Goal: Transaction & Acquisition: Book appointment/travel/reservation

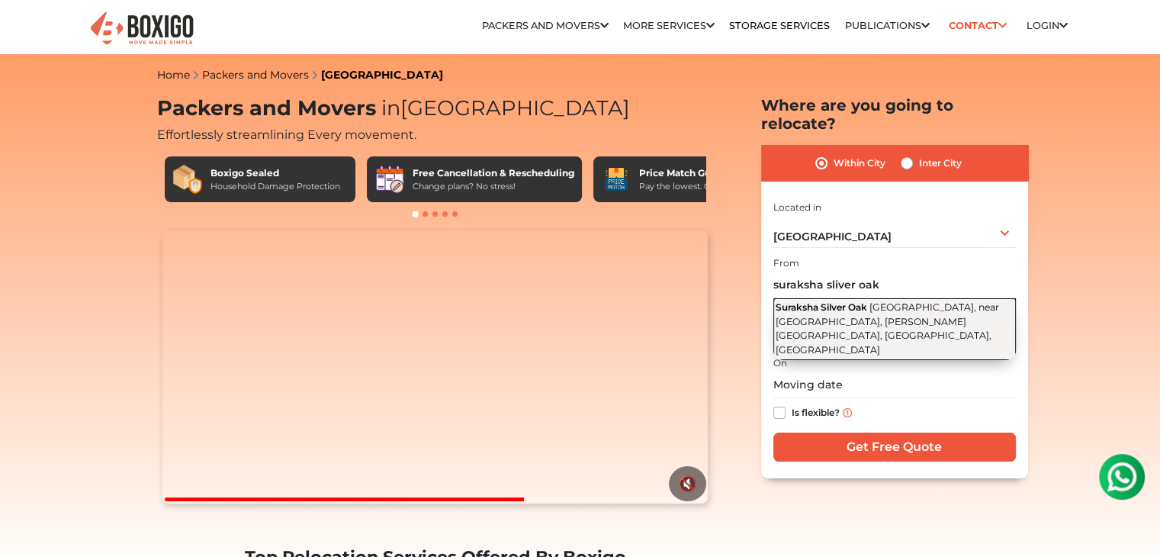
click at [850, 301] on span "Suraksha Silver Oak" at bounding box center [822, 306] width 92 height 11
type input "Suraksha Silver Oak, 11th main Road, near Saint Ann's School Road, Akshaya Vana…"
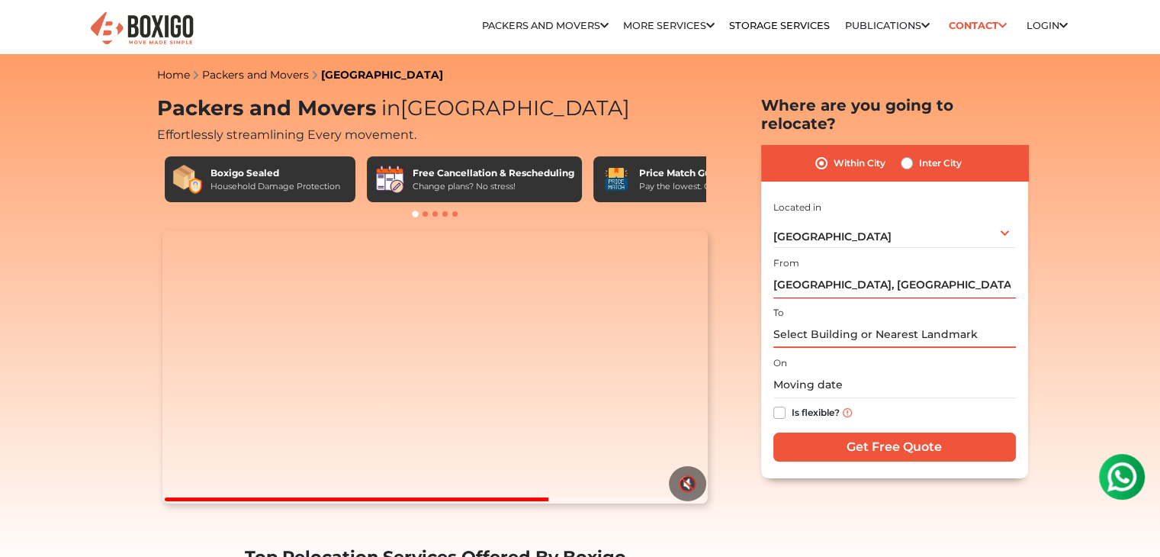
click at [815, 321] on input "text" at bounding box center [894, 334] width 243 height 27
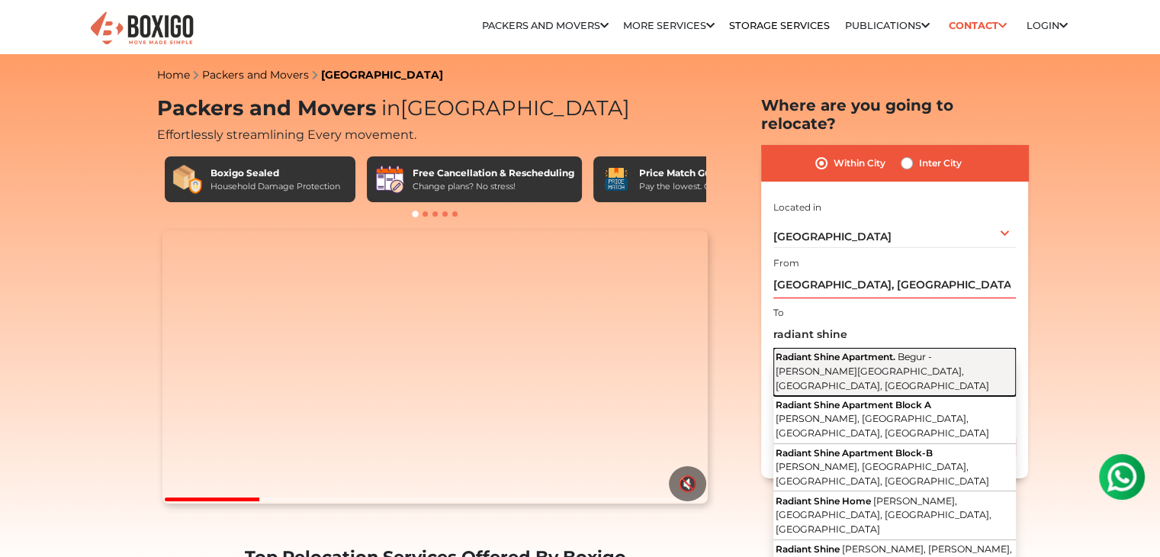
click at [859, 348] on button "Radiant Shine Apartment. Begur - Koppa Road, Yelenahalli, Akshayanagar, Bengalu…" at bounding box center [894, 372] width 243 height 48
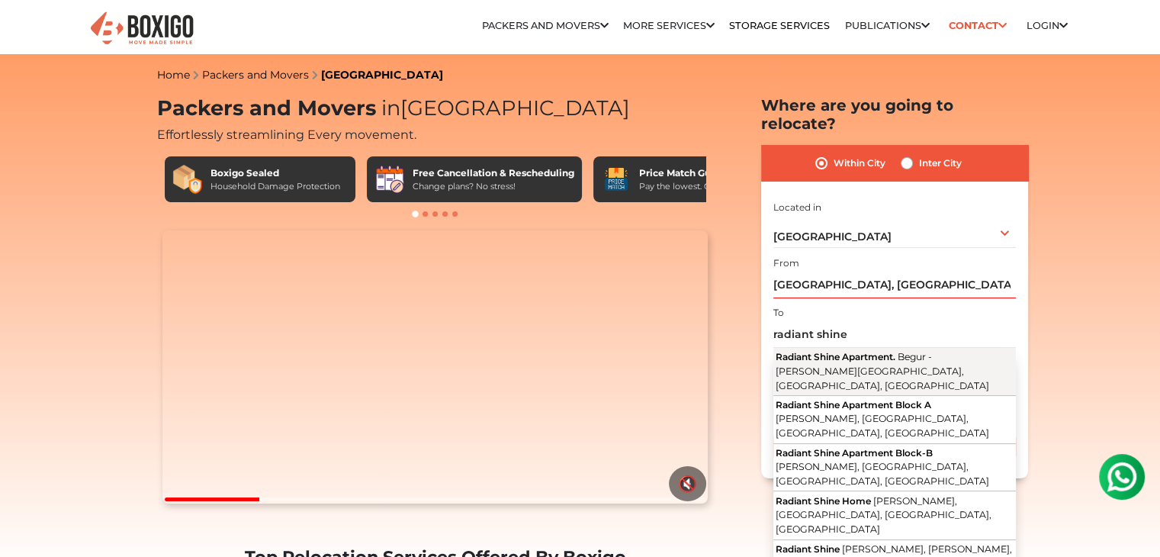
type input "Radiant Shine Apartment., Begur - Koppa Road, Yelenahalli, Akshayanagar, Bengal…"
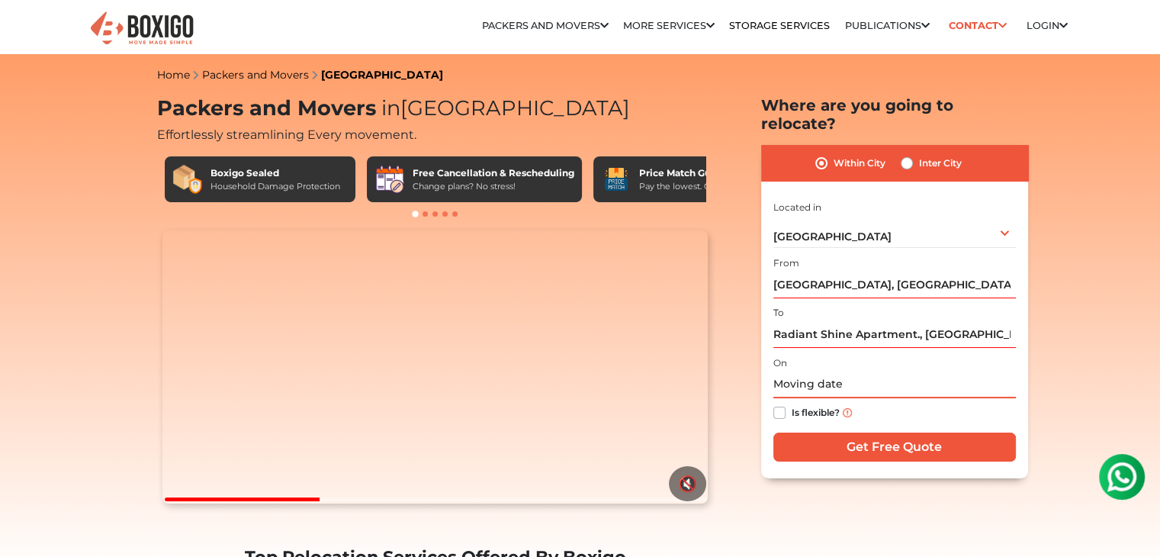
click at [807, 371] on input "text" at bounding box center [894, 384] width 243 height 27
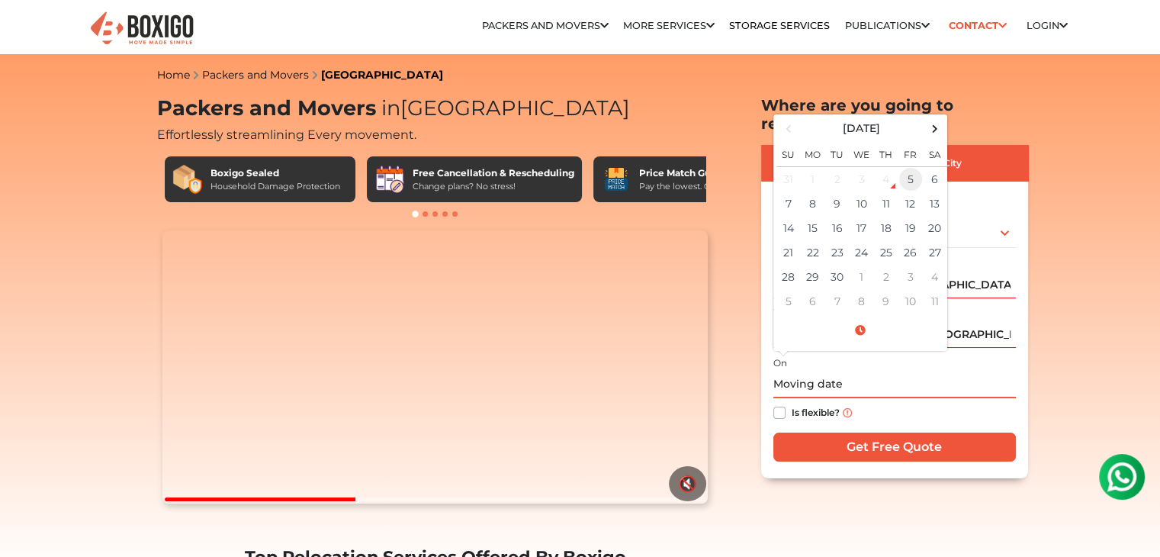
click at [915, 166] on td "5" at bounding box center [911, 178] width 24 height 25
click at [921, 371] on input "09/05/2025 10:21 PM" at bounding box center [894, 384] width 243 height 27
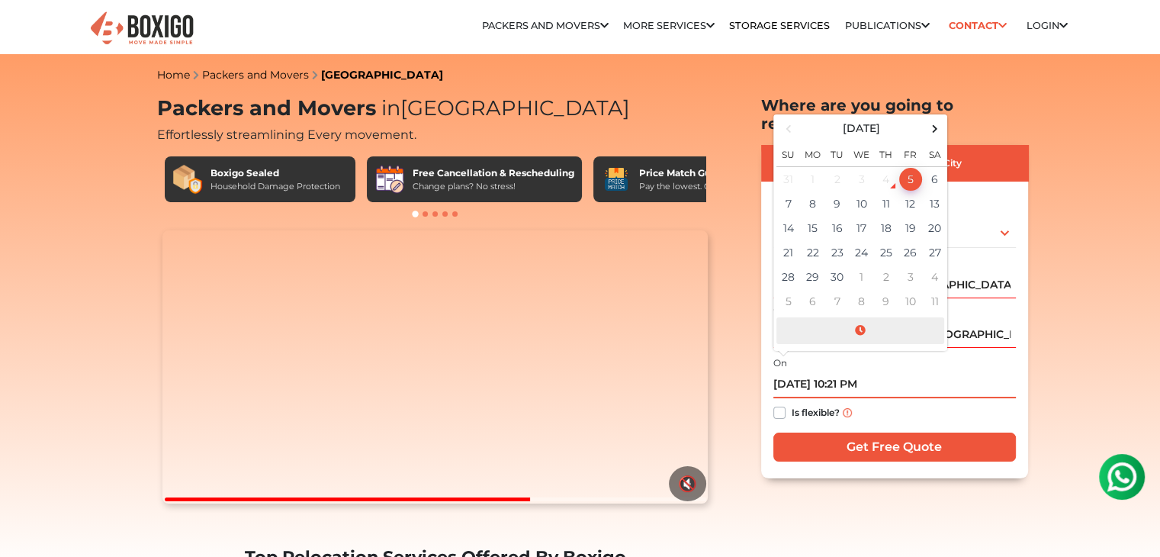
click at [860, 317] on span at bounding box center [860, 330] width 168 height 27
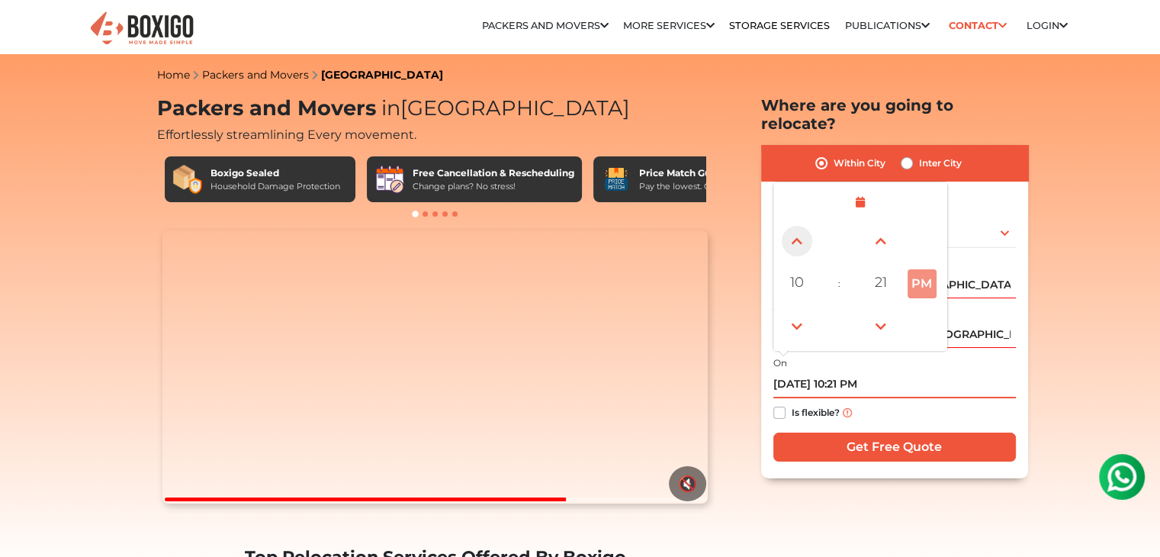
click at [793, 227] on span at bounding box center [797, 241] width 31 height 31
click at [884, 226] on span at bounding box center [881, 241] width 31 height 31
click at [882, 267] on span "22" at bounding box center [881, 282] width 31 height 31
click at [799, 227] on div "00" at bounding box center [797, 240] width 41 height 41
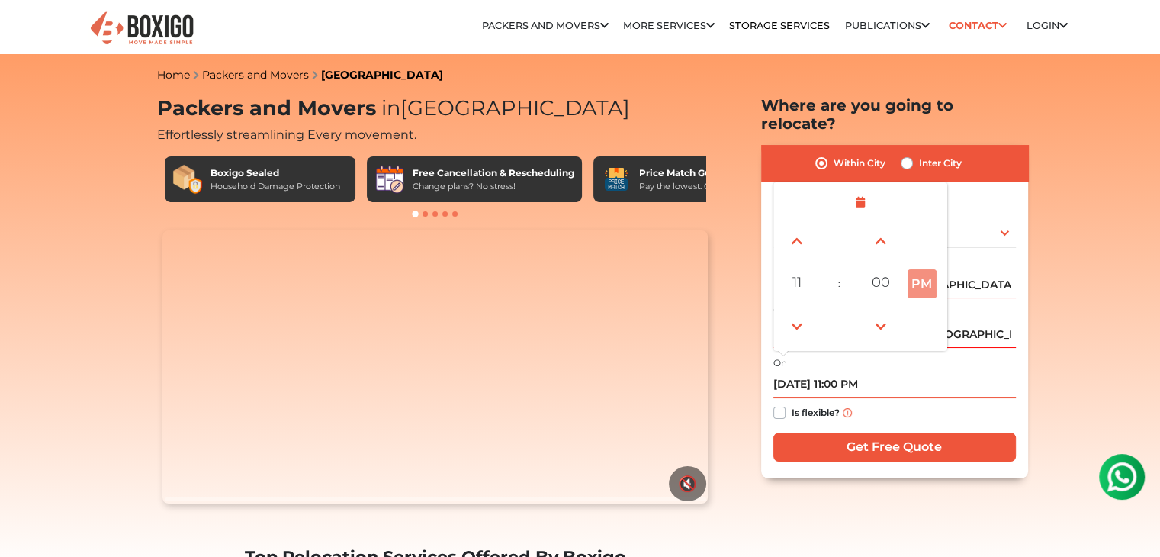
click at [923, 269] on button "PM" at bounding box center [922, 283] width 29 height 29
click at [921, 269] on button "PM" at bounding box center [922, 283] width 29 height 29
click at [798, 228] on span at bounding box center [797, 241] width 31 height 31
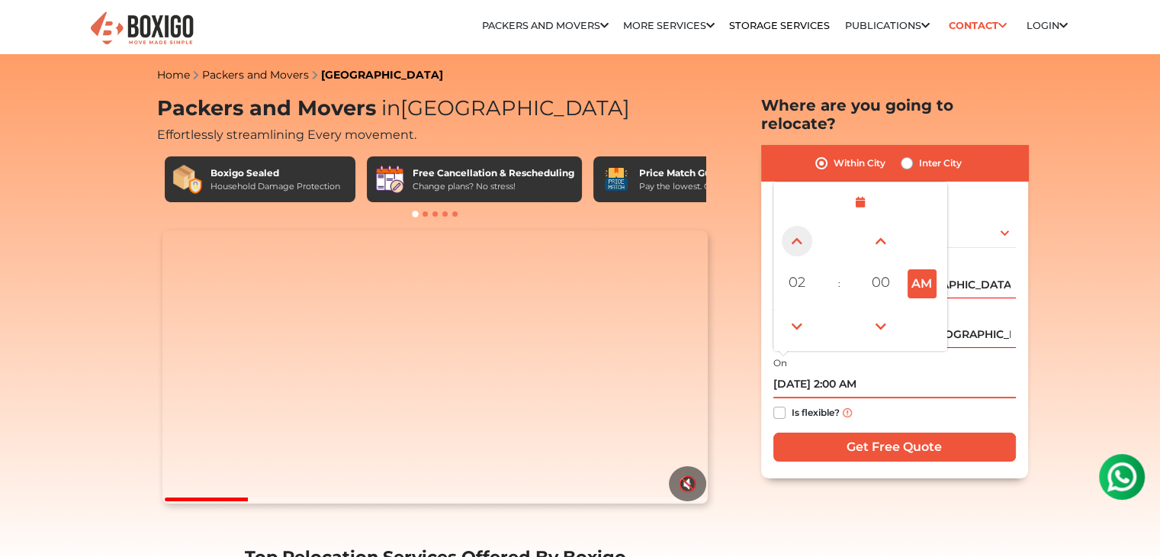
click at [798, 227] on span at bounding box center [797, 241] width 31 height 31
click at [793, 311] on span at bounding box center [797, 326] width 31 height 31
click at [799, 226] on span at bounding box center [797, 241] width 31 height 31
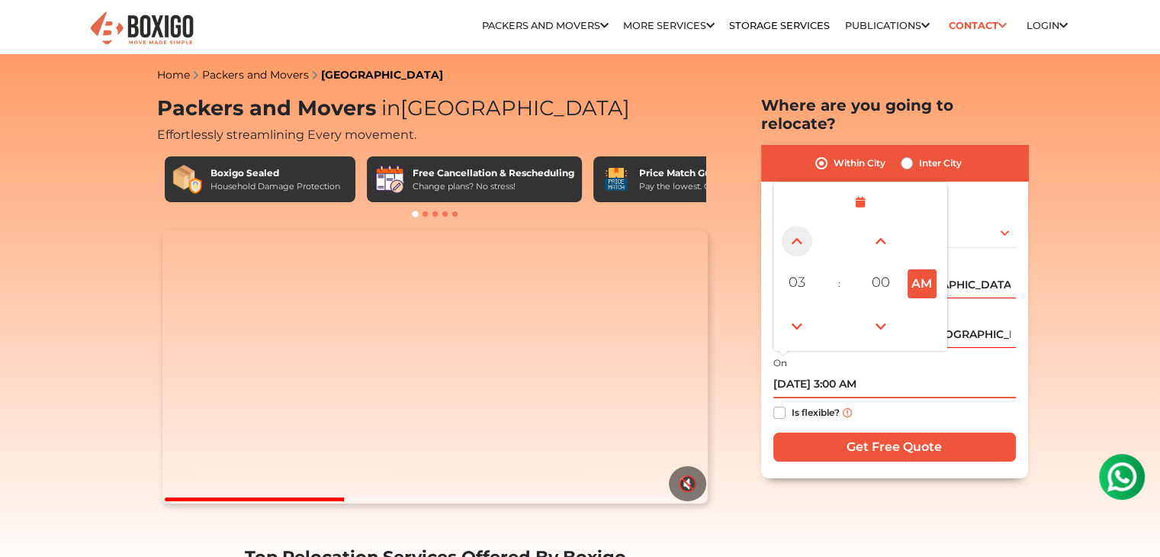
click at [799, 226] on span at bounding box center [797, 241] width 31 height 31
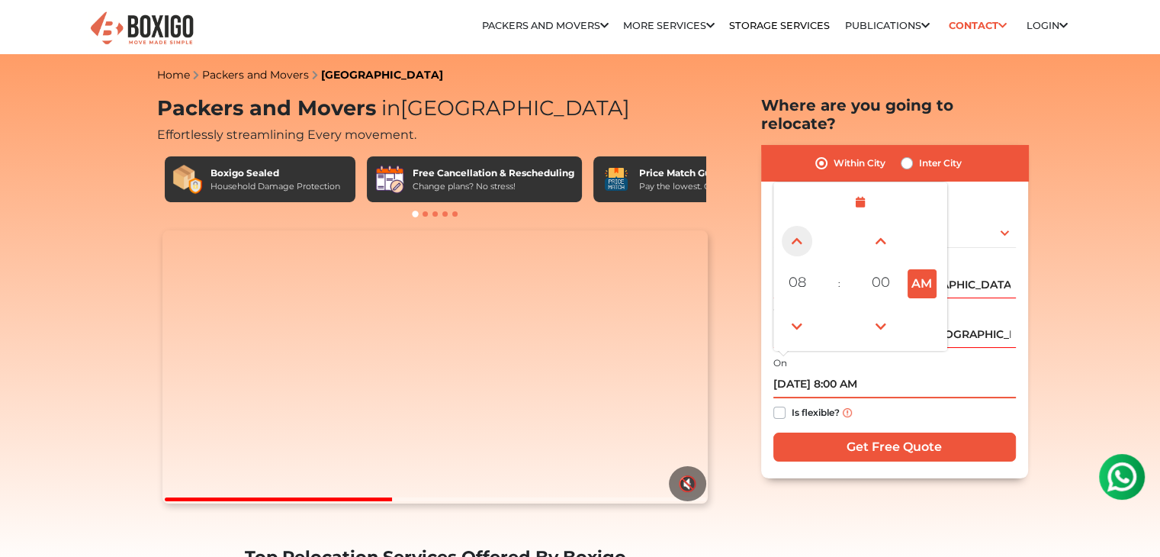
click at [799, 226] on span at bounding box center [797, 241] width 31 height 31
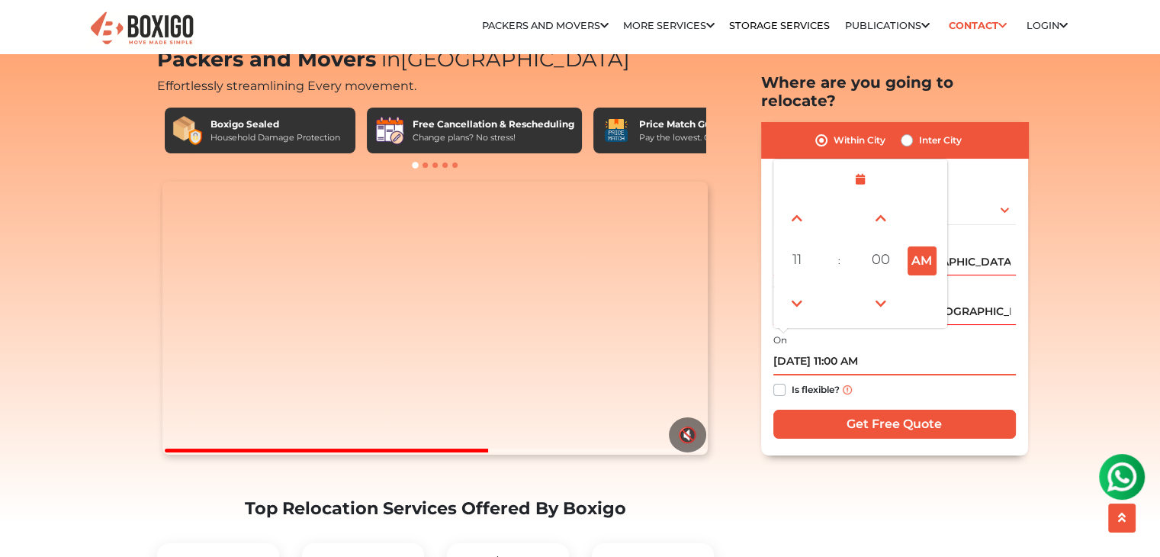
scroll to position [76, 0]
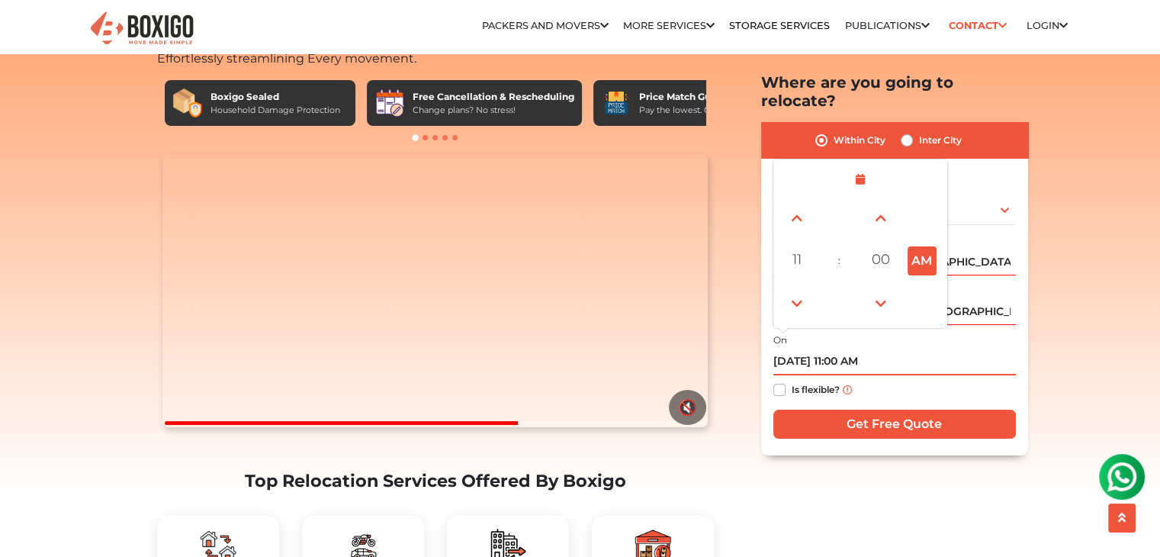
click at [912, 352] on input "09/06/2025 11:00 AM" at bounding box center [894, 362] width 243 height 27
click at [857, 166] on span at bounding box center [860, 179] width 168 height 27
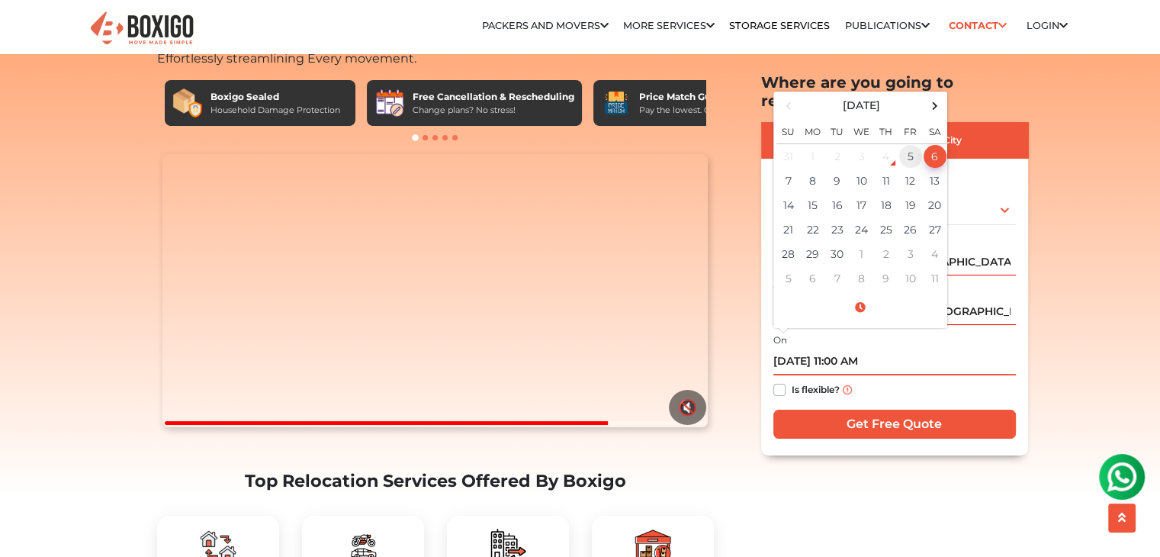
click at [912, 143] on td "5" at bounding box center [911, 155] width 24 height 25
click at [912, 144] on td "5" at bounding box center [911, 155] width 24 height 25
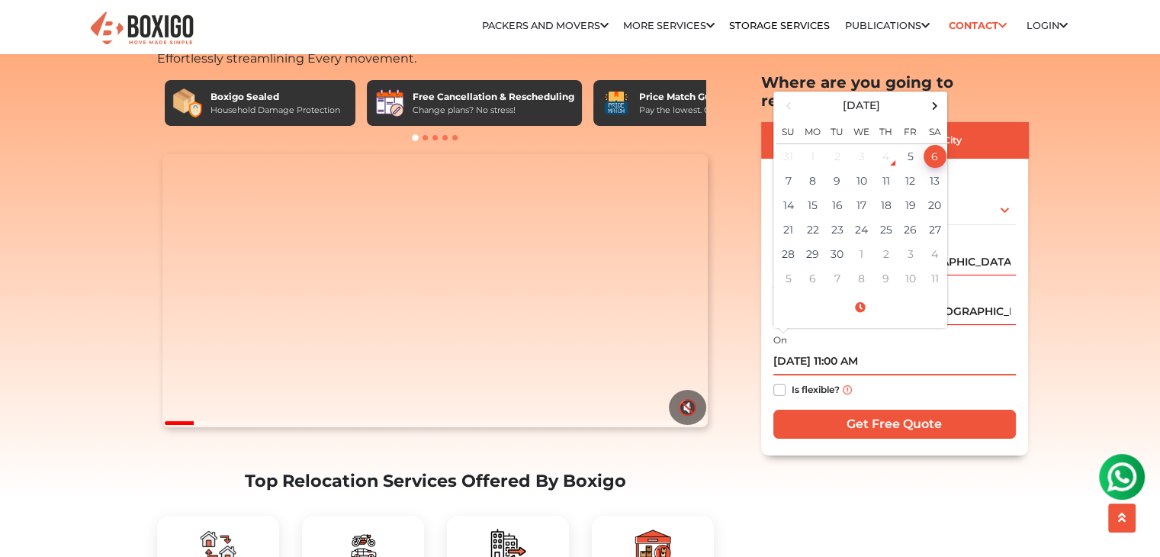
click at [934, 143] on td "6" at bounding box center [935, 155] width 24 height 25
click at [915, 349] on input "09/06/2025 11:00 AM" at bounding box center [894, 362] width 243 height 27
click at [860, 294] on span at bounding box center [860, 307] width 168 height 27
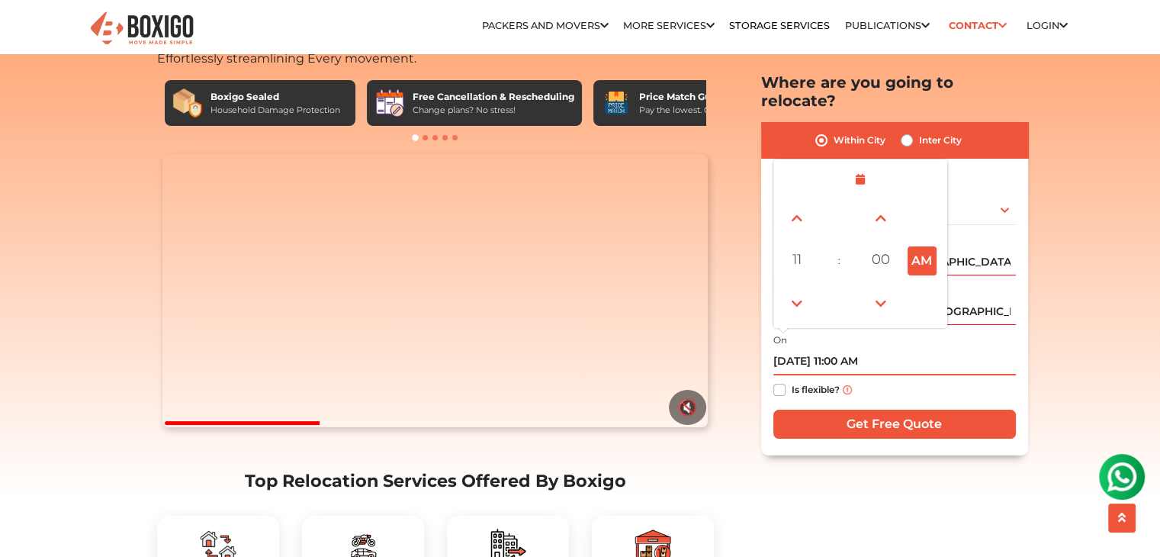
click at [928, 349] on input "09/06/2025 11:00 AM" at bounding box center [894, 362] width 243 height 27
click at [853, 166] on span at bounding box center [860, 179] width 168 height 27
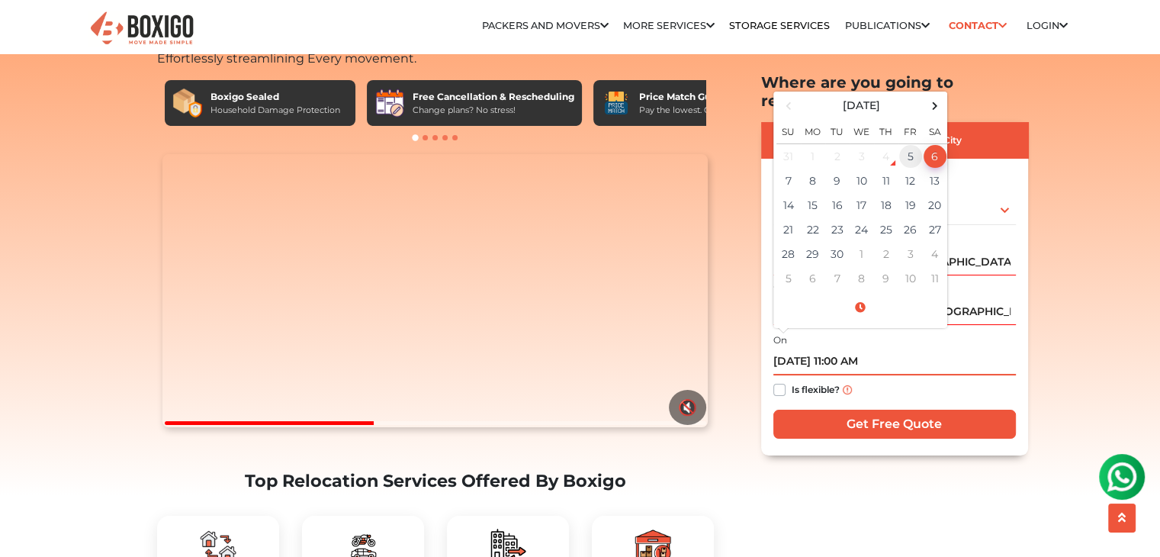
click at [906, 143] on td "5" at bounding box center [911, 155] width 24 height 25
click at [928, 143] on td "6" at bounding box center [935, 155] width 24 height 25
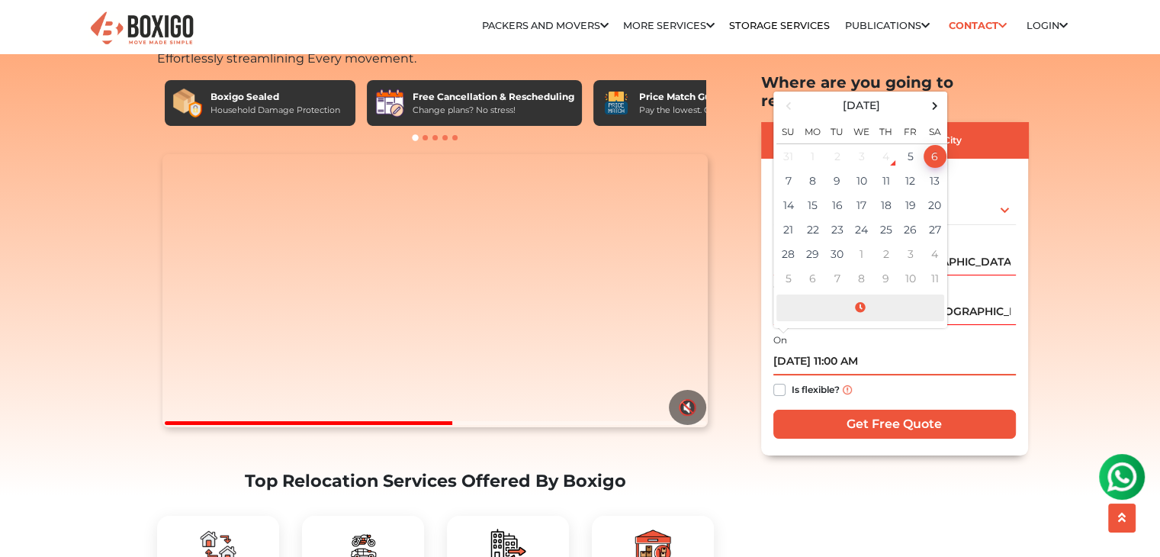
click at [864, 294] on span at bounding box center [860, 307] width 168 height 27
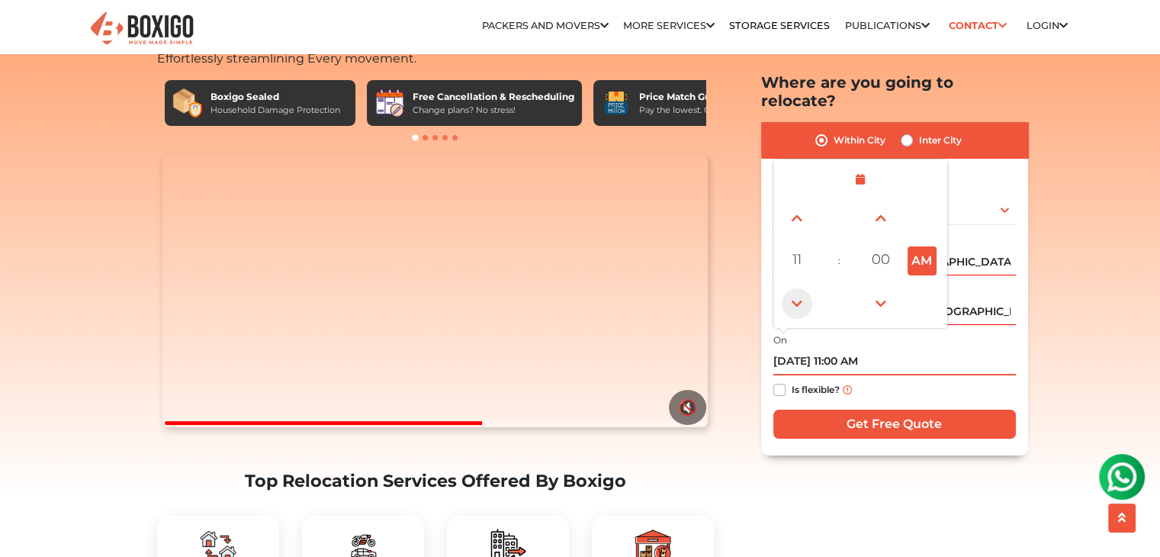
click at [800, 288] on span at bounding box center [797, 303] width 31 height 31
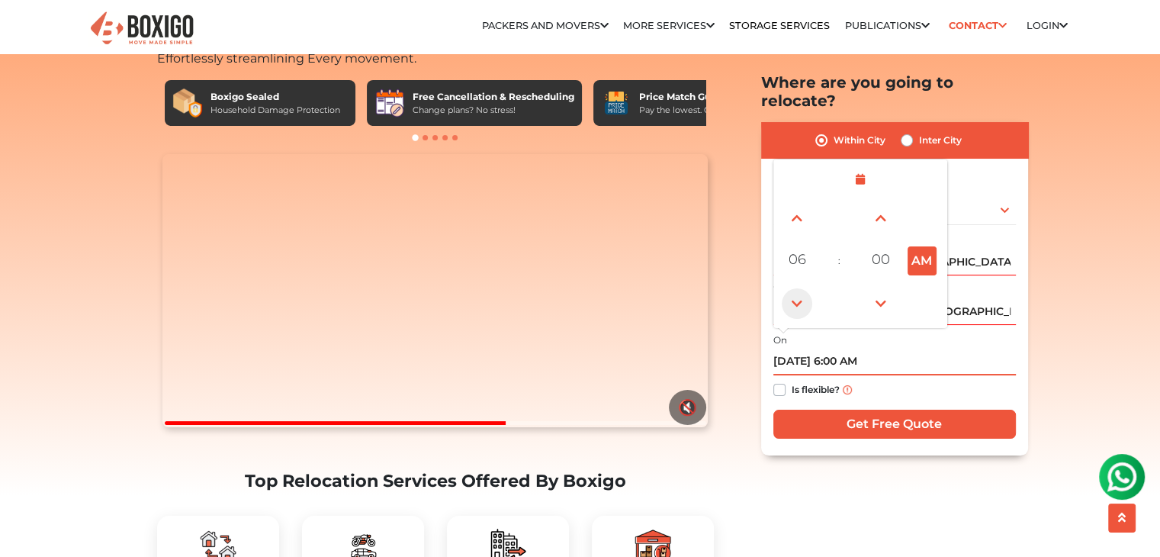
click at [800, 288] on span at bounding box center [797, 303] width 31 height 31
click at [802, 288] on span at bounding box center [797, 303] width 31 height 31
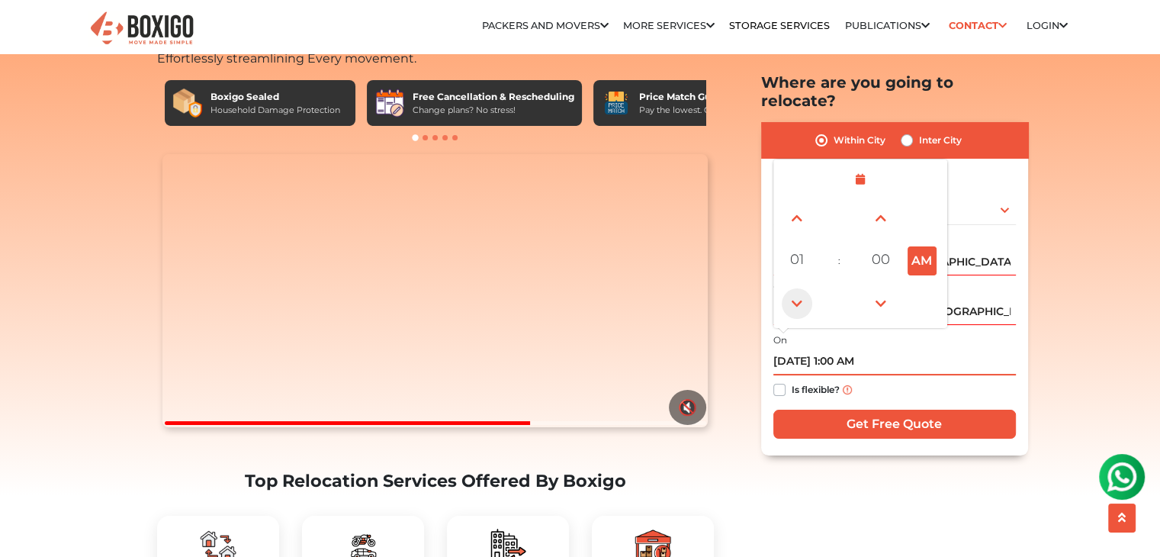
click at [802, 288] on span at bounding box center [797, 303] width 31 height 31
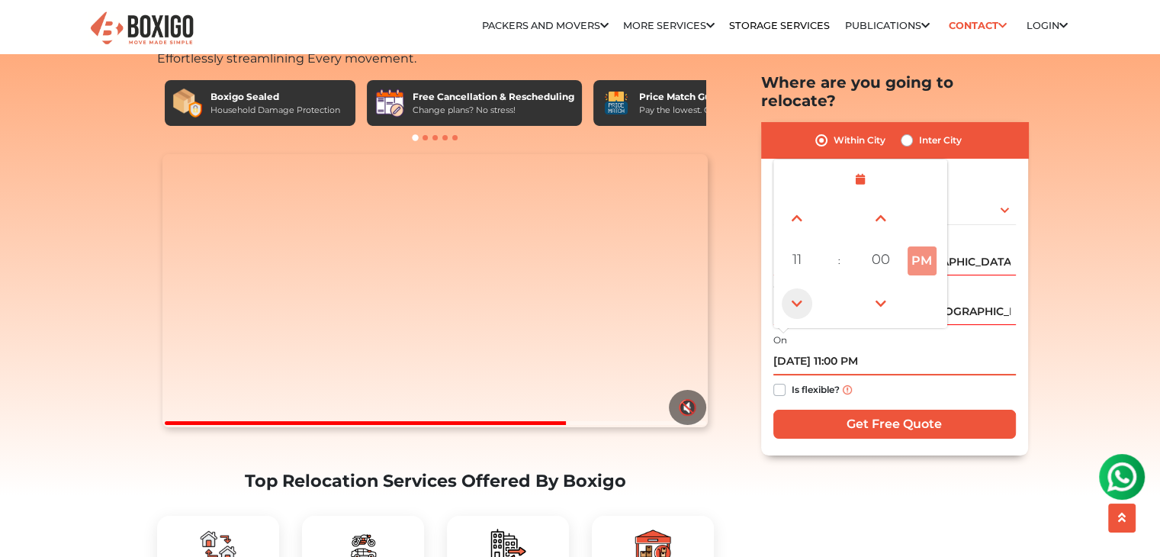
click at [802, 288] on span at bounding box center [797, 303] width 31 height 31
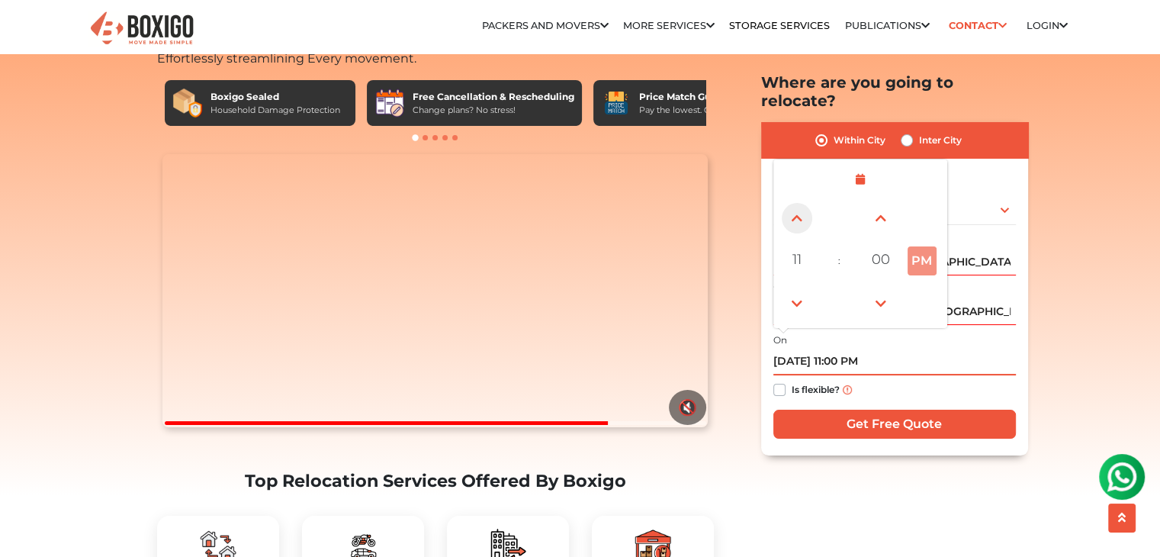
click at [799, 203] on span at bounding box center [797, 218] width 31 height 31
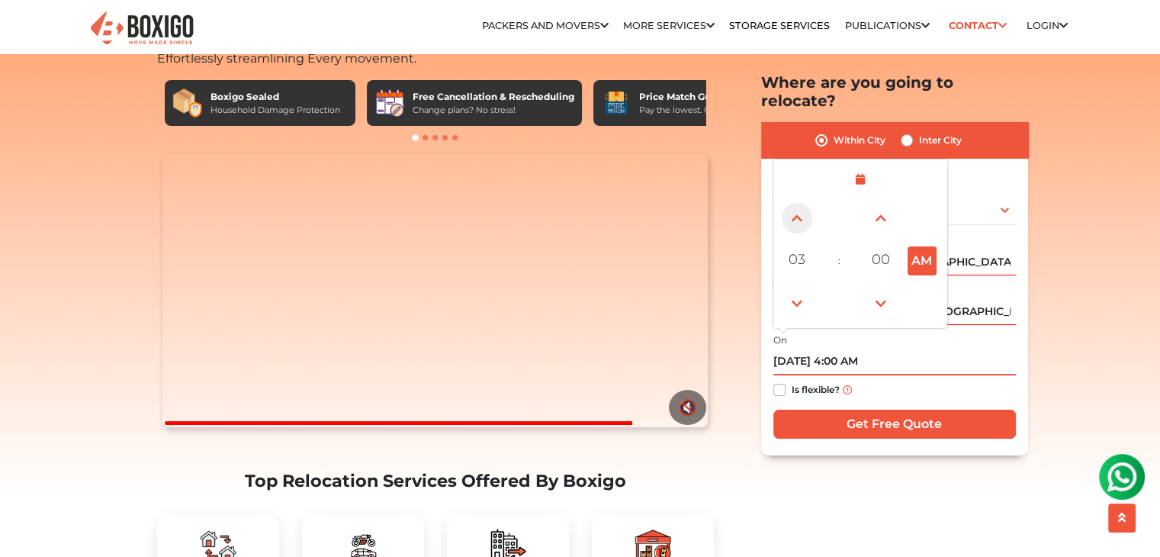
click at [799, 203] on span at bounding box center [797, 218] width 31 height 31
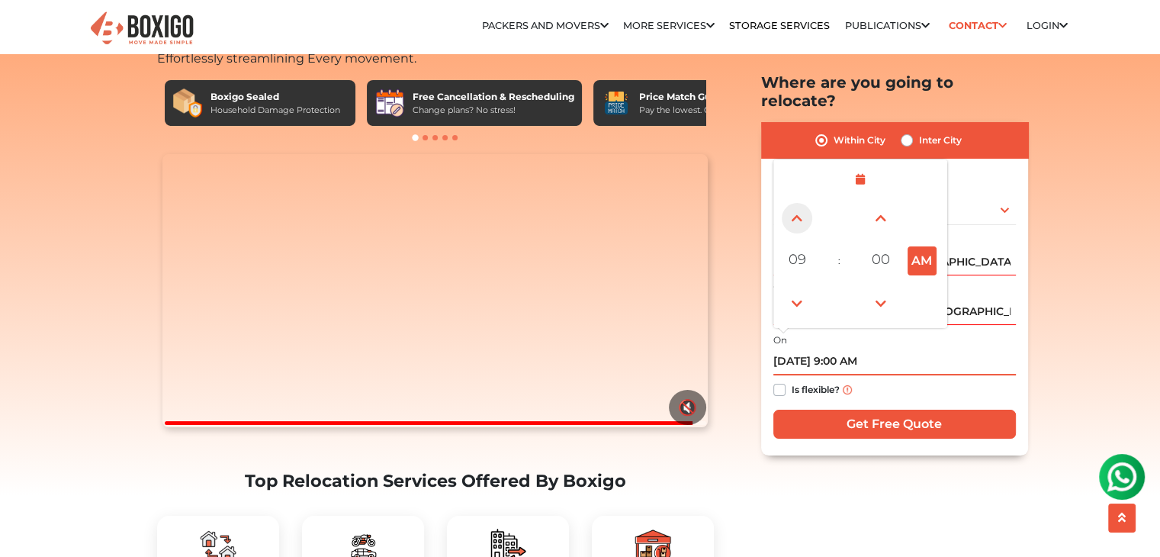
click at [799, 203] on span at bounding box center [797, 218] width 31 height 31
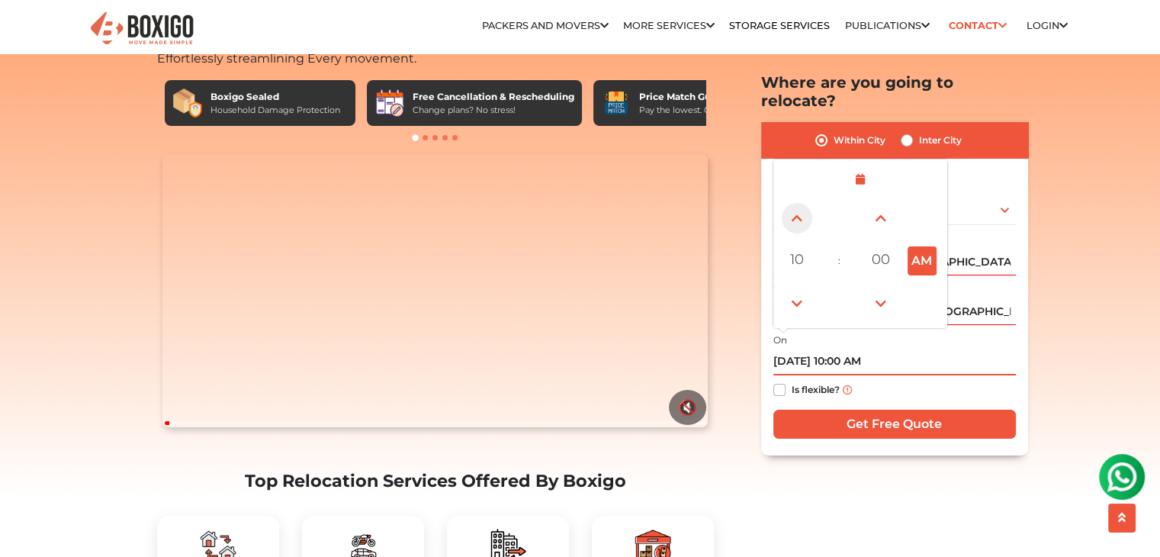
click at [799, 203] on span at bounding box center [797, 218] width 31 height 31
type input "09/06/2025 11:00 AM"
click at [914, 375] on div "Is flexible?" at bounding box center [894, 390] width 243 height 30
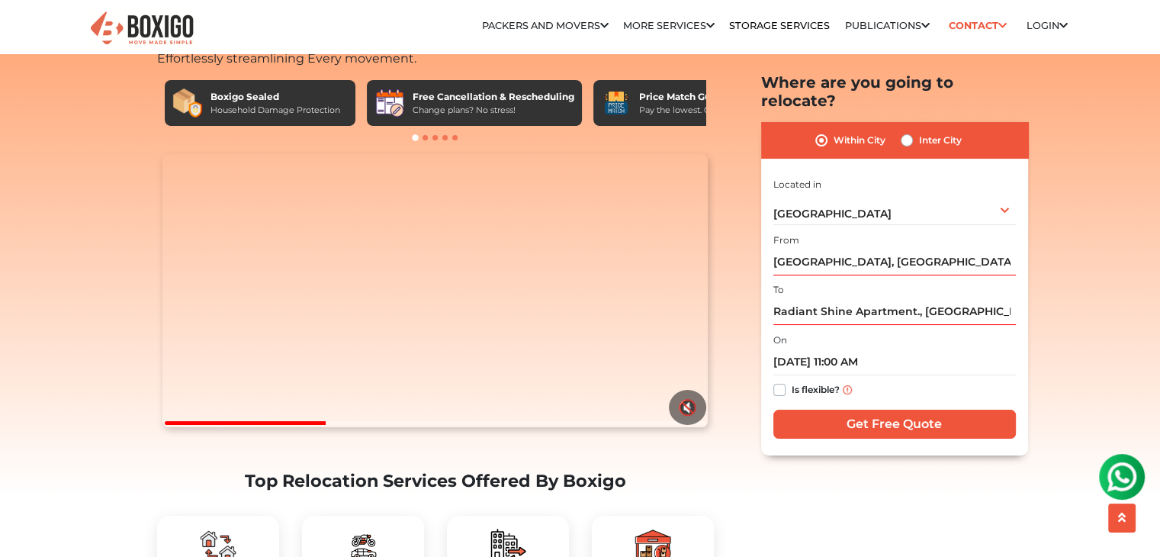
click at [792, 381] on label "Is flexible?" at bounding box center [816, 389] width 48 height 16
click at [780, 381] on input "Is flexible?" at bounding box center [779, 388] width 12 height 15
click at [792, 381] on label "Is flexible?" at bounding box center [816, 389] width 48 height 16
click at [780, 381] on input "Is flexible?" at bounding box center [779, 388] width 12 height 15
checkbox input "false"
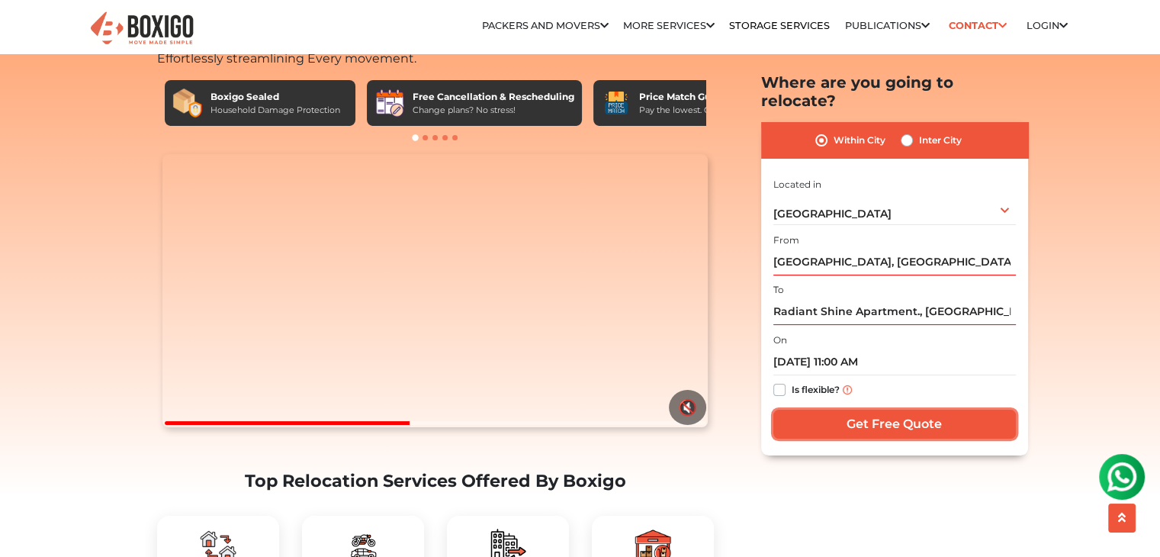
click at [874, 410] on input "Get Free Quote" at bounding box center [894, 424] width 243 height 29
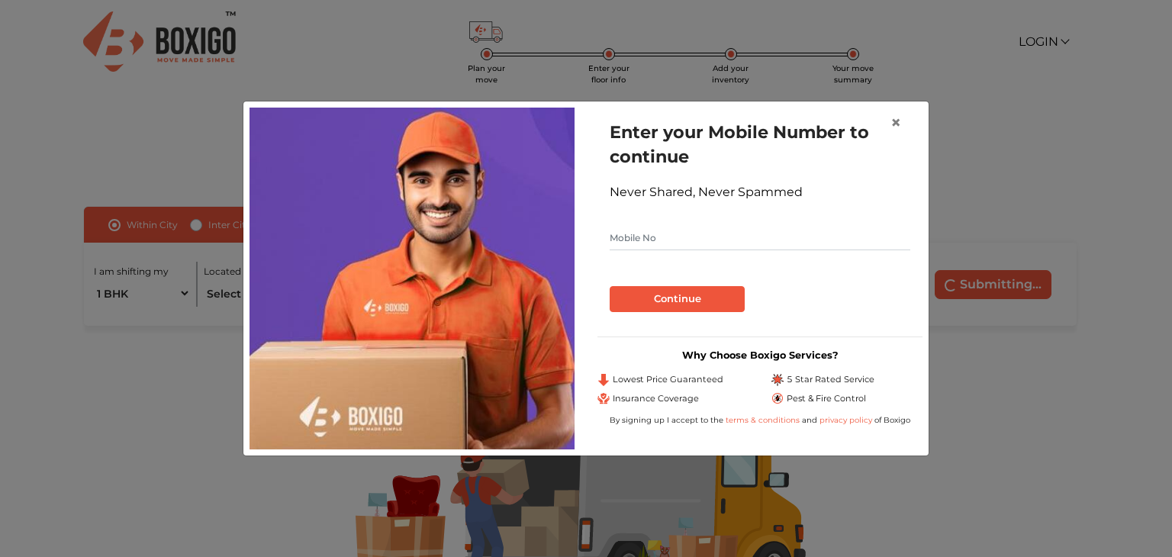
click at [751, 245] on input "text" at bounding box center [759, 238] width 301 height 24
type input "8884677720"
click at [700, 300] on button "Continue" at bounding box center [676, 299] width 135 height 26
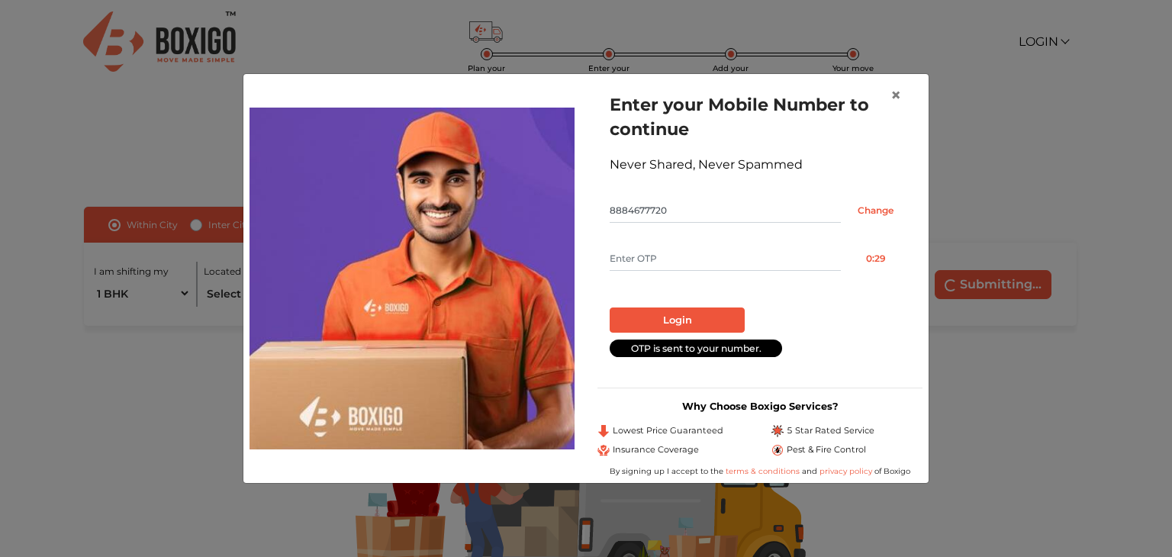
click at [722, 255] on input "text" at bounding box center [724, 258] width 231 height 24
click at [732, 256] on input "text" at bounding box center [724, 258] width 231 height 24
type input "2749"
click at [699, 314] on button "Login" at bounding box center [676, 320] width 135 height 26
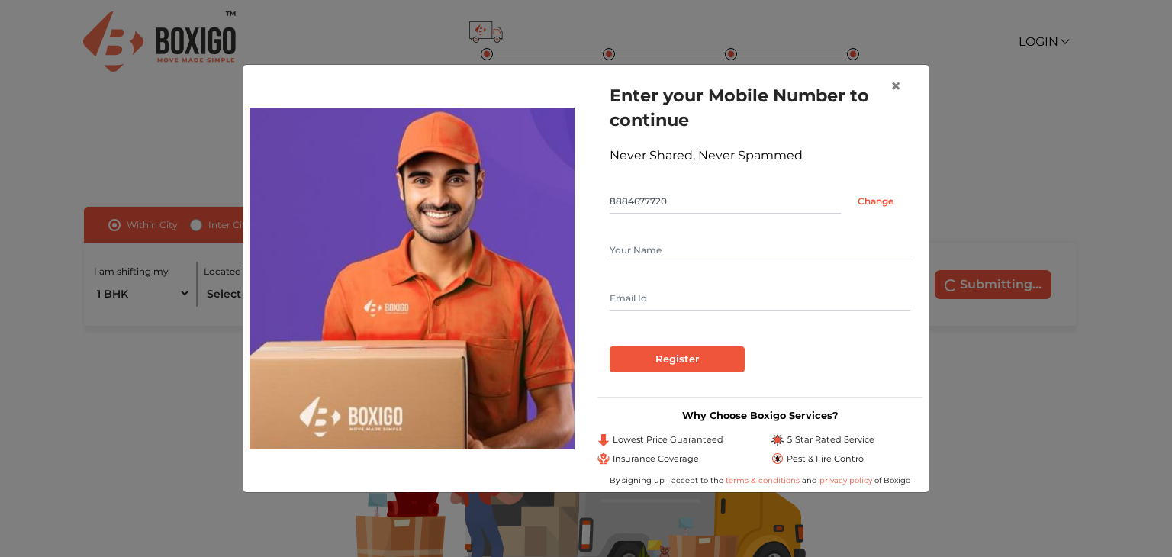
drag, startPoint x: 678, startPoint y: 251, endPoint x: 686, endPoint y: 248, distance: 8.9
click at [678, 249] on input "text" at bounding box center [759, 250] width 301 height 24
type input "[PERSON_NAME]"
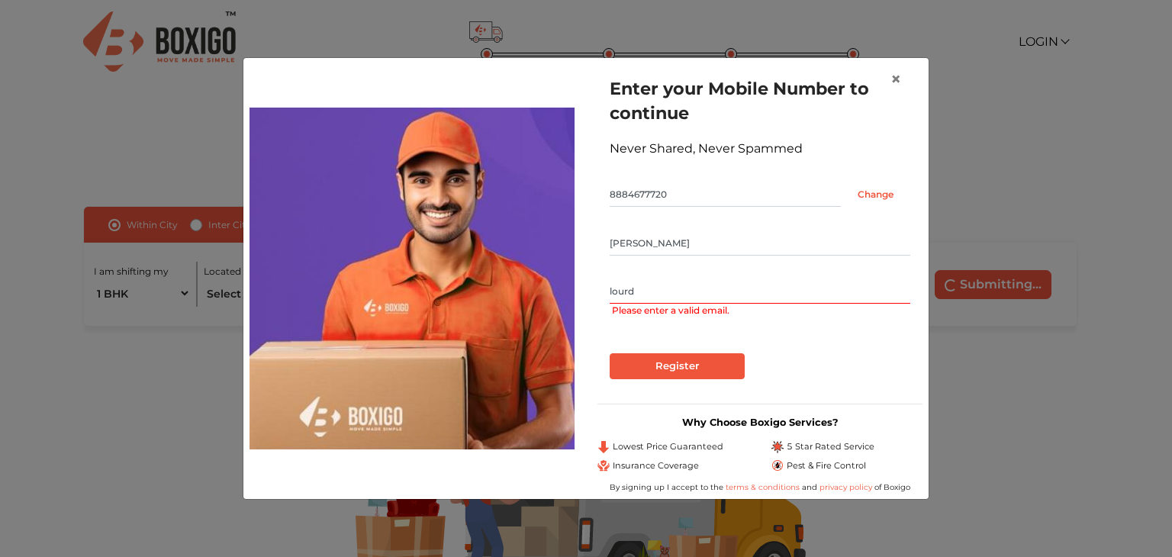
type input "[EMAIL_ADDRESS][PERSON_NAME][DOMAIN_NAME]"
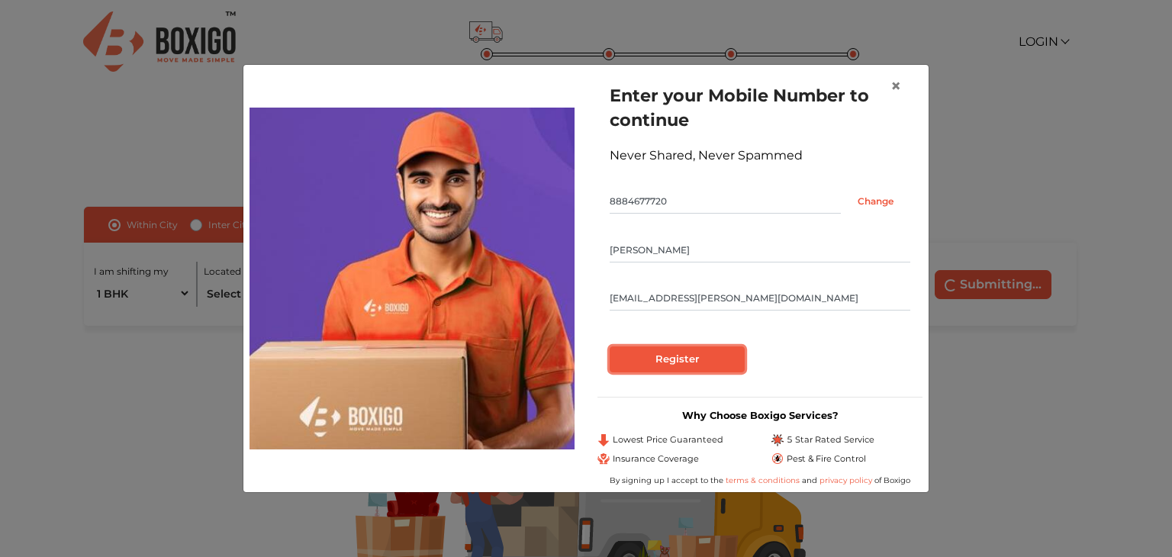
click at [652, 359] on input "Register" at bounding box center [676, 359] width 135 height 26
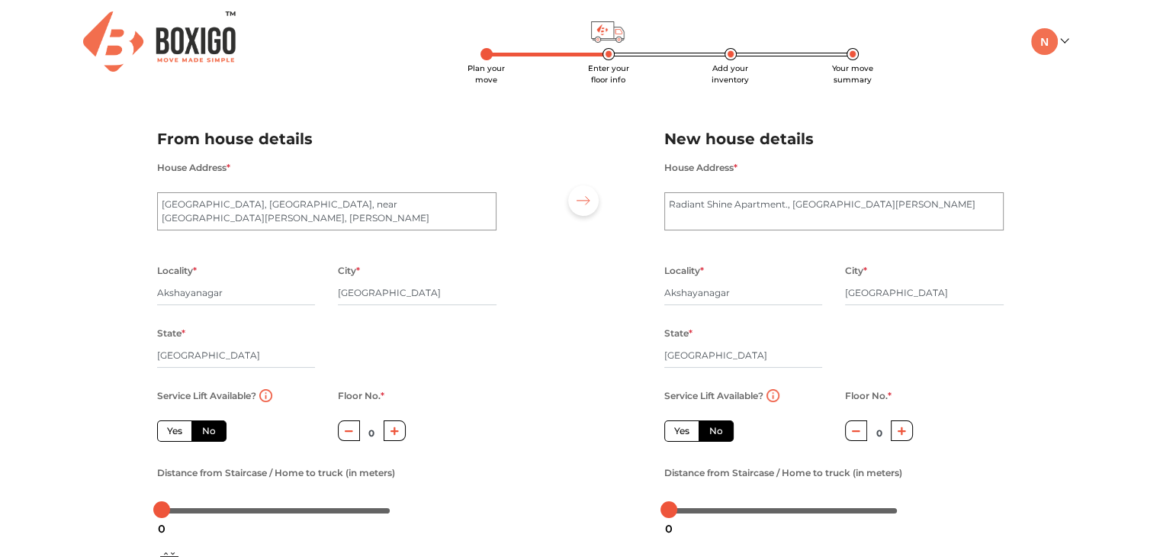
click at [398, 428] on icon "button" at bounding box center [395, 430] width 8 height 9
click at [344, 432] on button "button" at bounding box center [349, 430] width 22 height 21
type input "0"
click at [902, 432] on icon "button" at bounding box center [902, 431] width 8 height 8
type input "1"
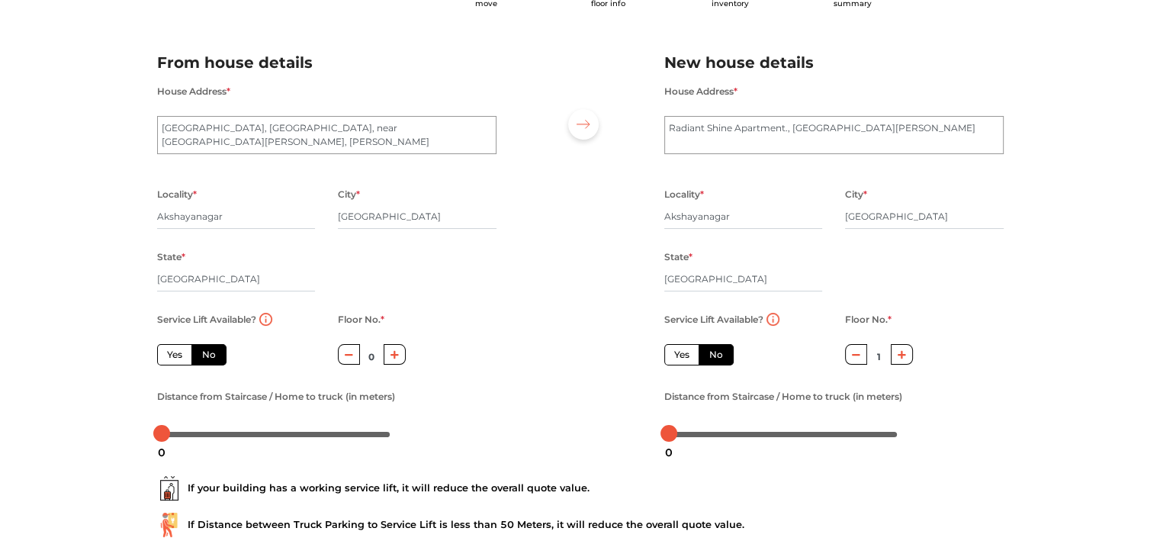
scroll to position [168, 0]
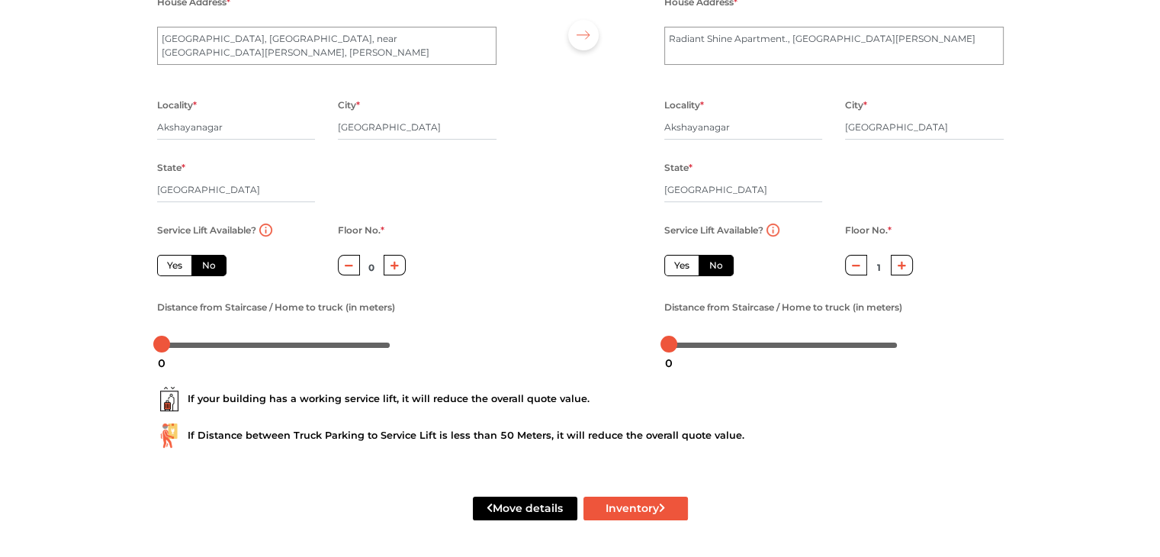
click at [168, 431] on img at bounding box center [169, 435] width 24 height 24
click at [629, 503] on button "Inventory" at bounding box center [636, 509] width 104 height 24
radio input "true"
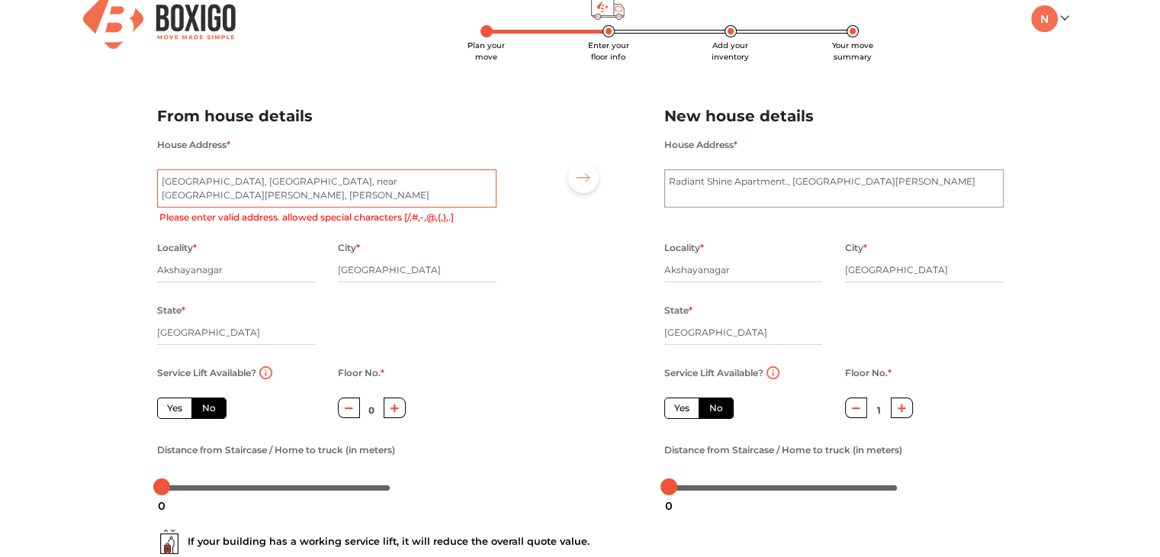
scroll to position [15, 0]
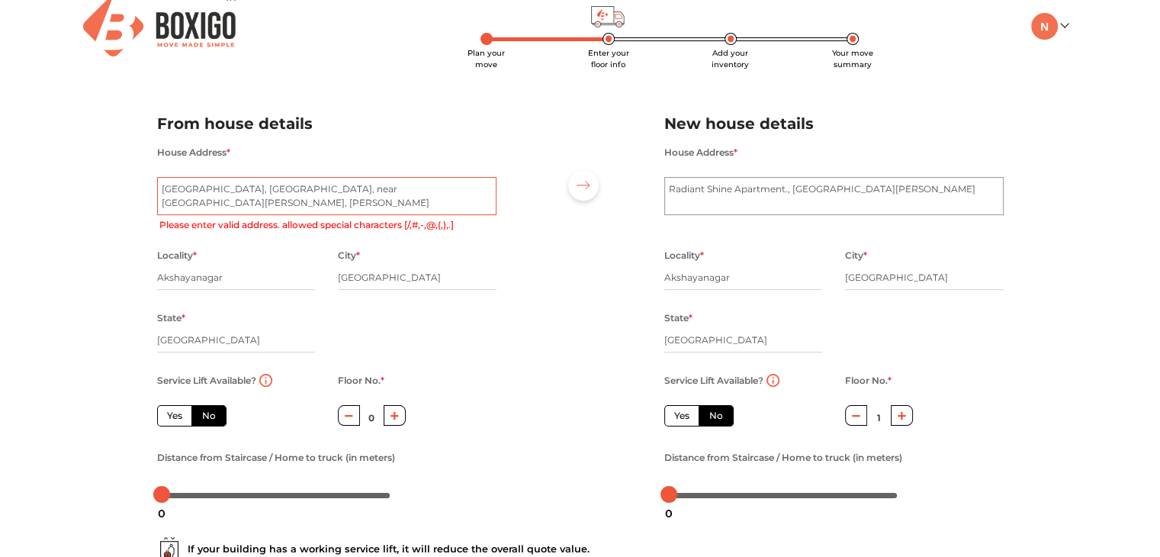
click at [401, 185] on textarea "[GEOGRAPHIC_DATA], [GEOGRAPHIC_DATA], near [GEOGRAPHIC_DATA][PERSON_NAME], [PER…" at bounding box center [326, 196] width 339 height 38
click at [414, 198] on textarea "[GEOGRAPHIC_DATA], [GEOGRAPHIC_DATA], near [GEOGRAPHIC_DATA][PERSON_NAME], [PER…" at bounding box center [326, 196] width 339 height 38
type textarea "[GEOGRAPHIC_DATA], [GEOGRAPHIC_DATA], near [GEOGRAPHIC_DATA], [PERSON_NAME]"
click at [709, 214] on div "House Address * Radiant Shine Apartment., [GEOGRAPHIC_DATA][PERSON_NAME]" at bounding box center [833, 188] width 339 height 91
click at [584, 192] on div at bounding box center [583, 185] width 31 height 31
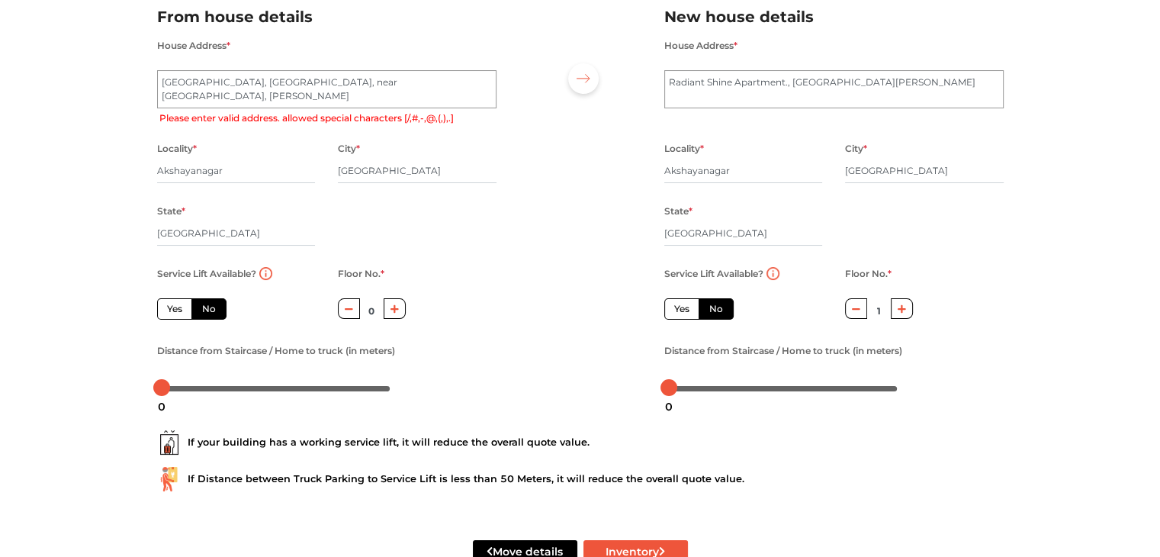
scroll to position [168, 0]
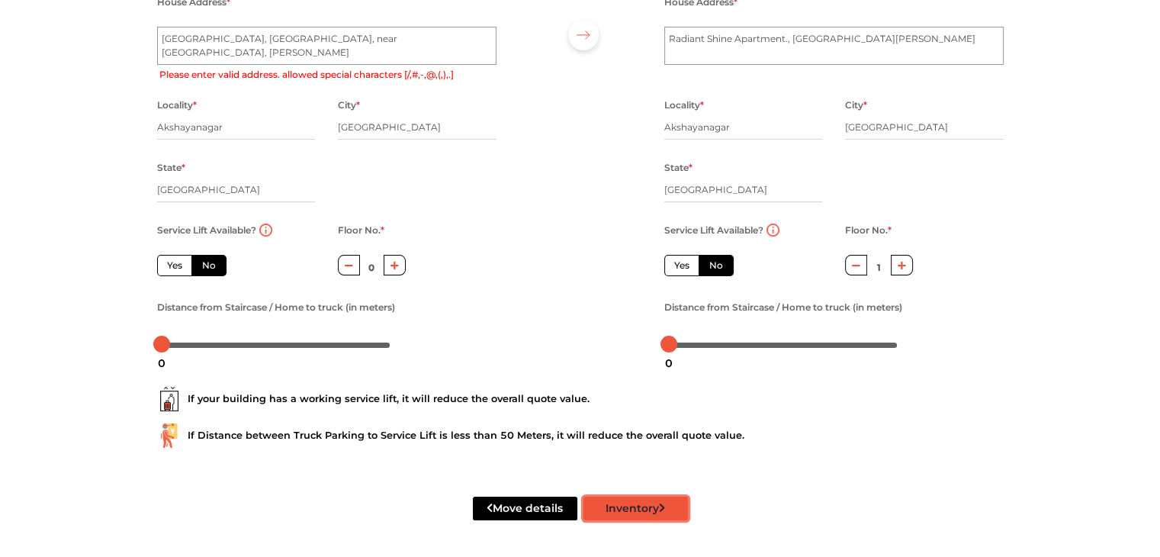
click at [629, 508] on button "Inventory" at bounding box center [636, 509] width 104 height 24
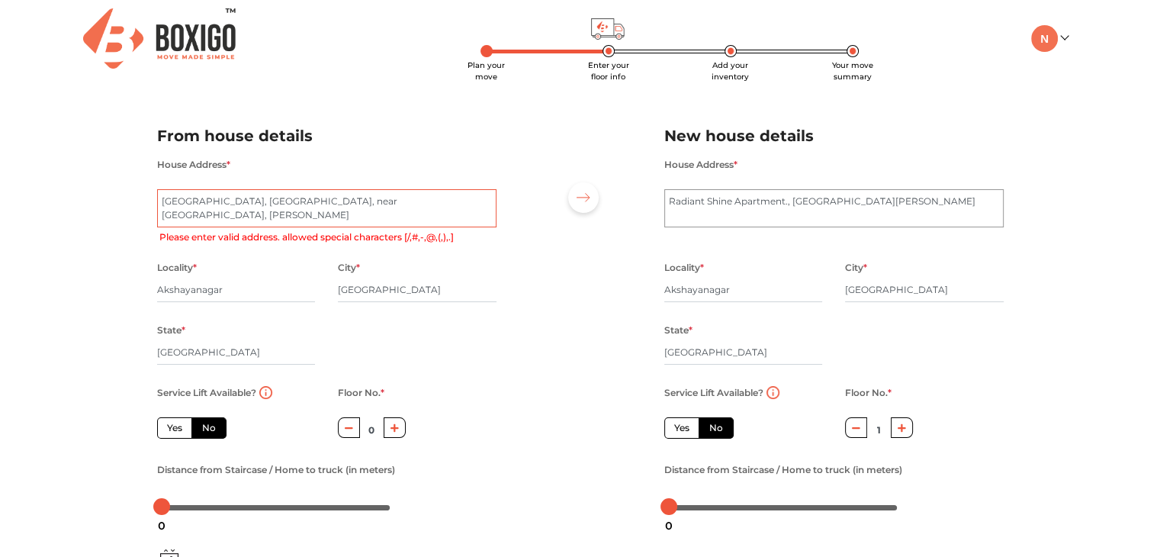
scroll to position [0, 0]
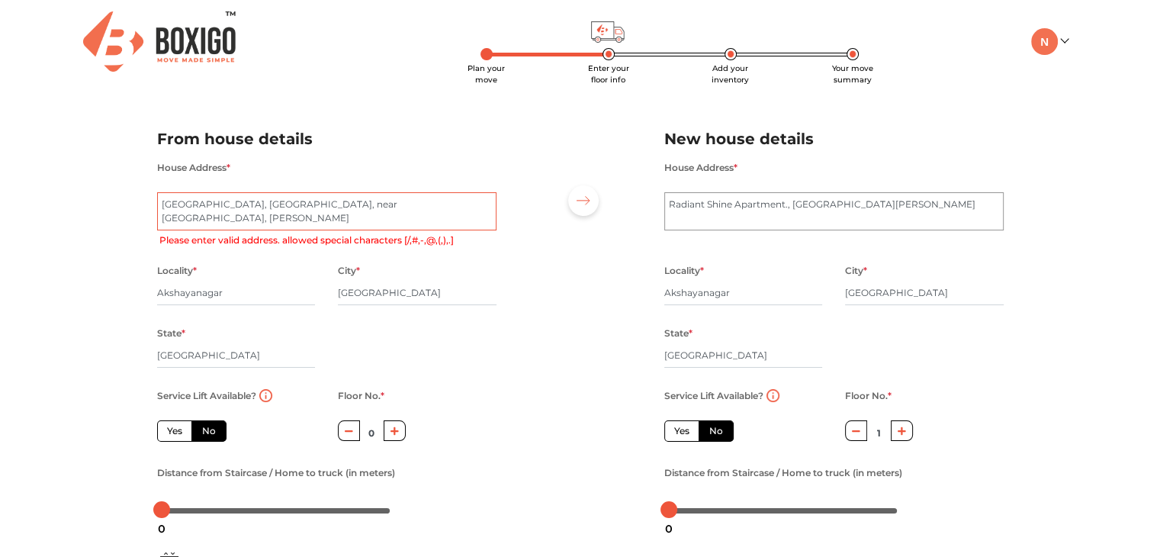
click at [274, 221] on textarea "[GEOGRAPHIC_DATA], [GEOGRAPHIC_DATA], near [GEOGRAPHIC_DATA][PERSON_NAME], [PER…" at bounding box center [326, 211] width 339 height 38
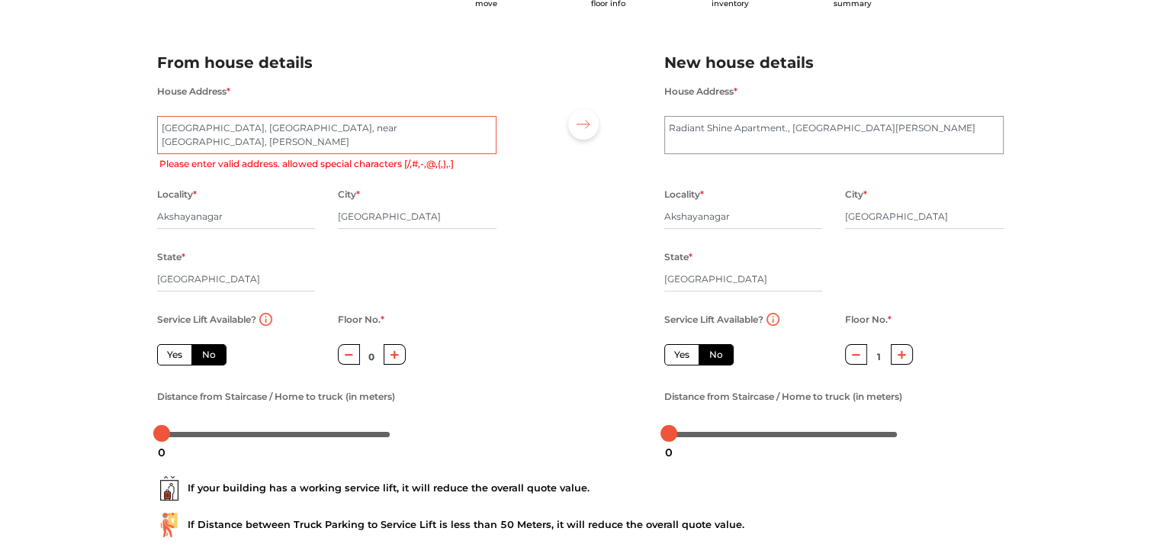
scroll to position [168, 0]
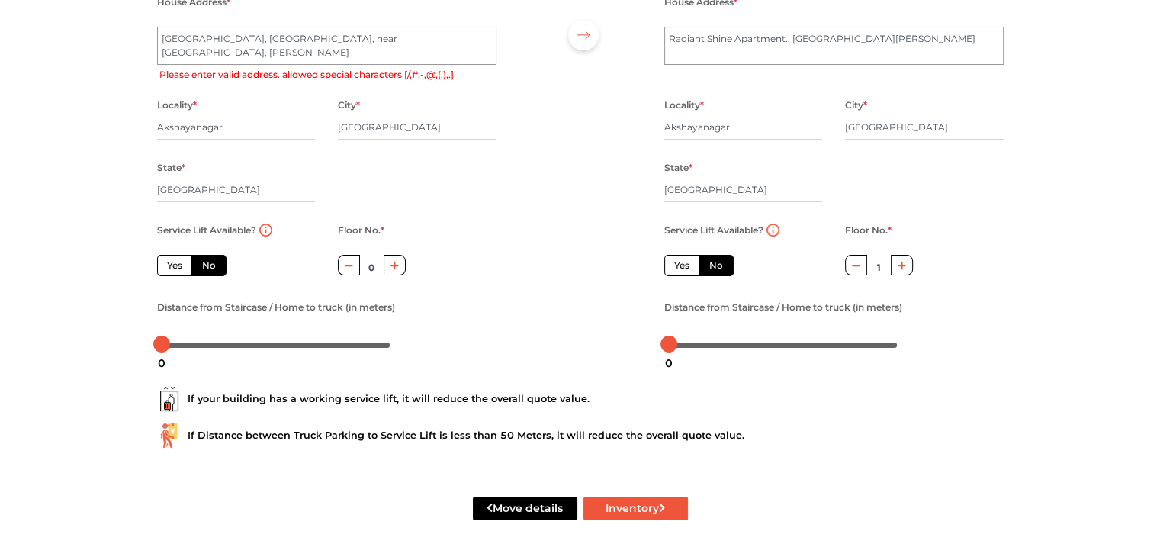
click at [219, 261] on label "No" at bounding box center [208, 265] width 35 height 21
click at [212, 261] on input "No" at bounding box center [207, 264] width 10 height 10
click at [674, 260] on label "Yes" at bounding box center [681, 265] width 35 height 21
click at [674, 260] on input "Yes" at bounding box center [679, 264] width 10 height 10
radio input "true"
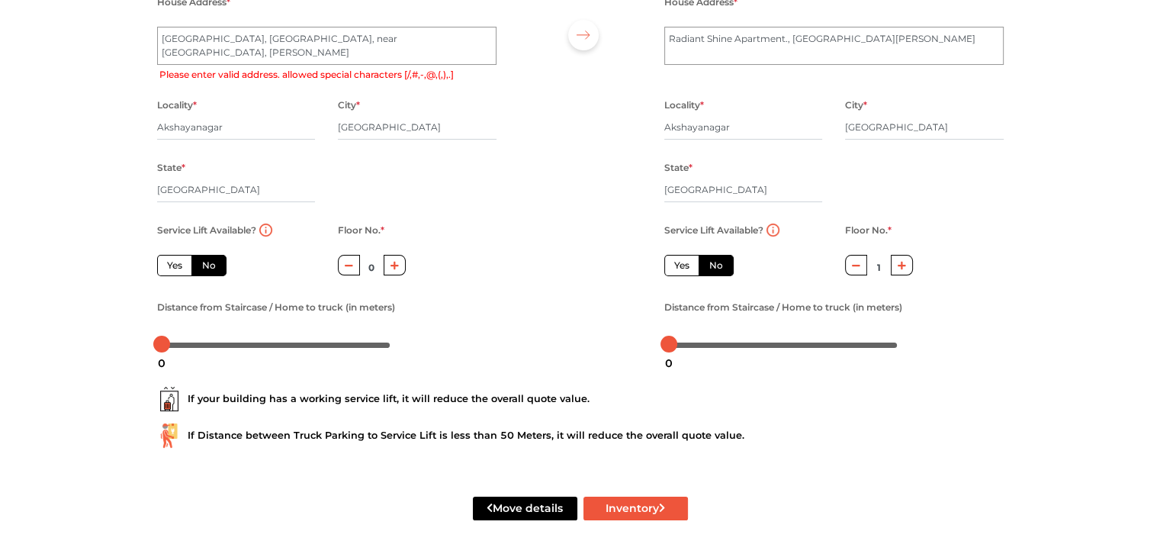
radio input "false"
type input "0"
drag, startPoint x: 706, startPoint y: 261, endPoint x: 722, endPoint y: 261, distance: 16.0
click at [706, 261] on label "No" at bounding box center [716, 265] width 35 height 21
click at [709, 261] on input "No" at bounding box center [714, 264] width 10 height 10
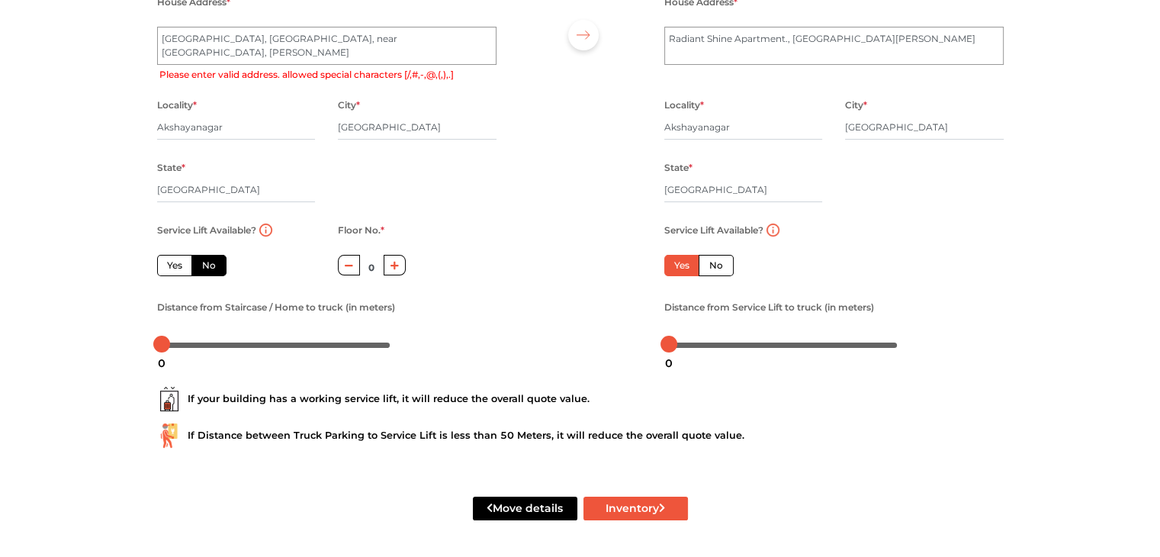
radio input "true"
click at [894, 266] on button "button" at bounding box center [902, 265] width 22 height 21
type input "1"
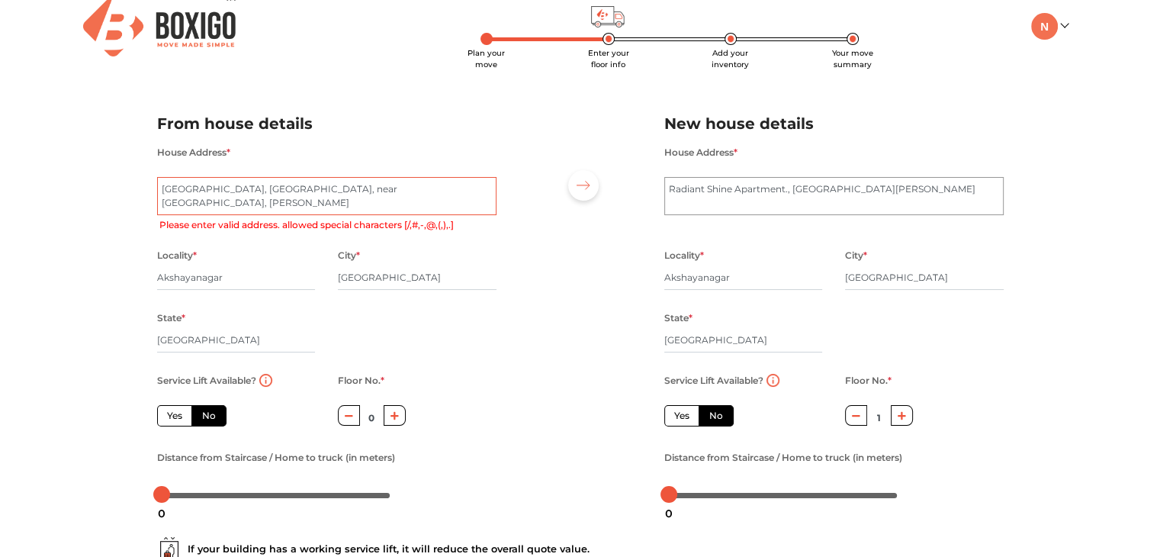
click at [398, 187] on textarea "[GEOGRAPHIC_DATA], [GEOGRAPHIC_DATA], near [GEOGRAPHIC_DATA][PERSON_NAME], [PER…" at bounding box center [326, 196] width 339 height 38
type textarea "[GEOGRAPHIC_DATA], [GEOGRAPHIC_DATA], near [GEOGRAPHIC_DATA], [PERSON_NAME]"
radio input "true"
type textarea "[GEOGRAPHIC_DATA], [GEOGRAPHIC_DATA], near [GEOGRAPHIC_DATA], [PERSON_NAME]"
click at [508, 249] on div at bounding box center [580, 303] width 145 height 420
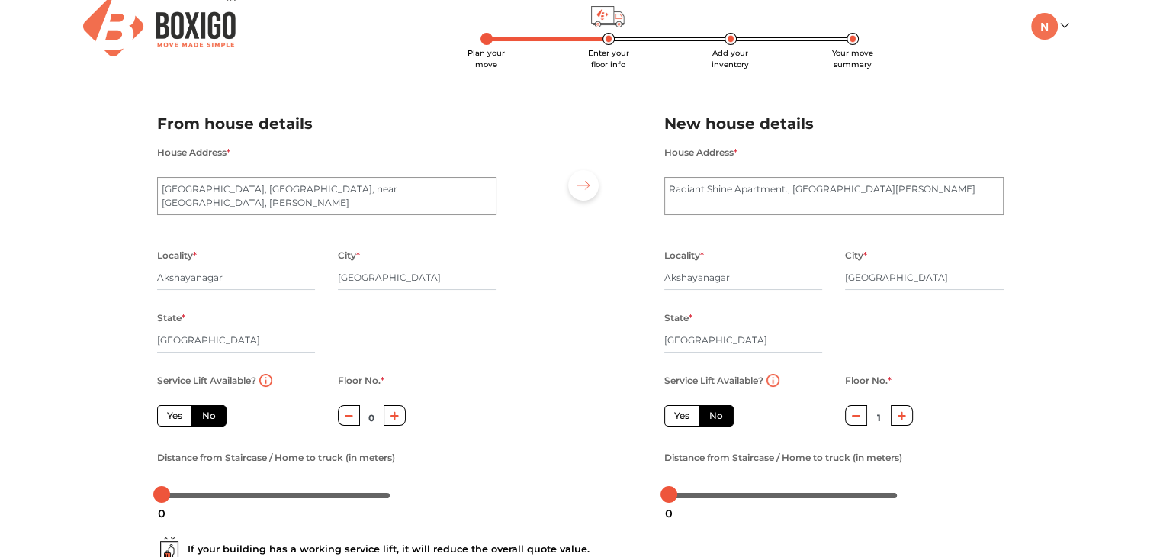
scroll to position [168, 0]
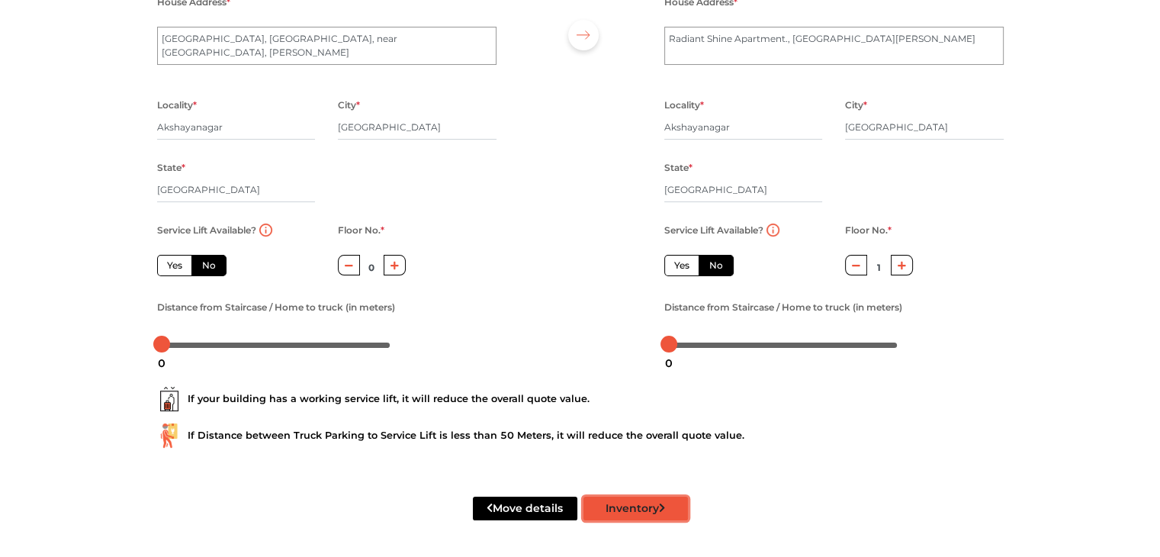
click at [640, 517] on button "Inventory" at bounding box center [636, 509] width 104 height 24
radio input "true"
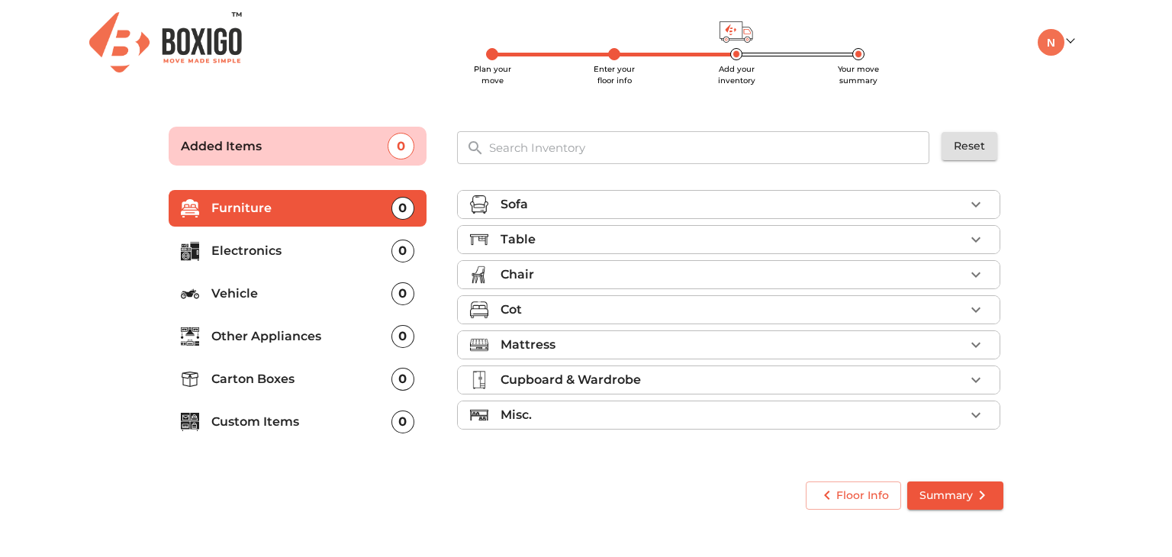
click at [951, 201] on div "Sofa" at bounding box center [732, 204] width 464 height 18
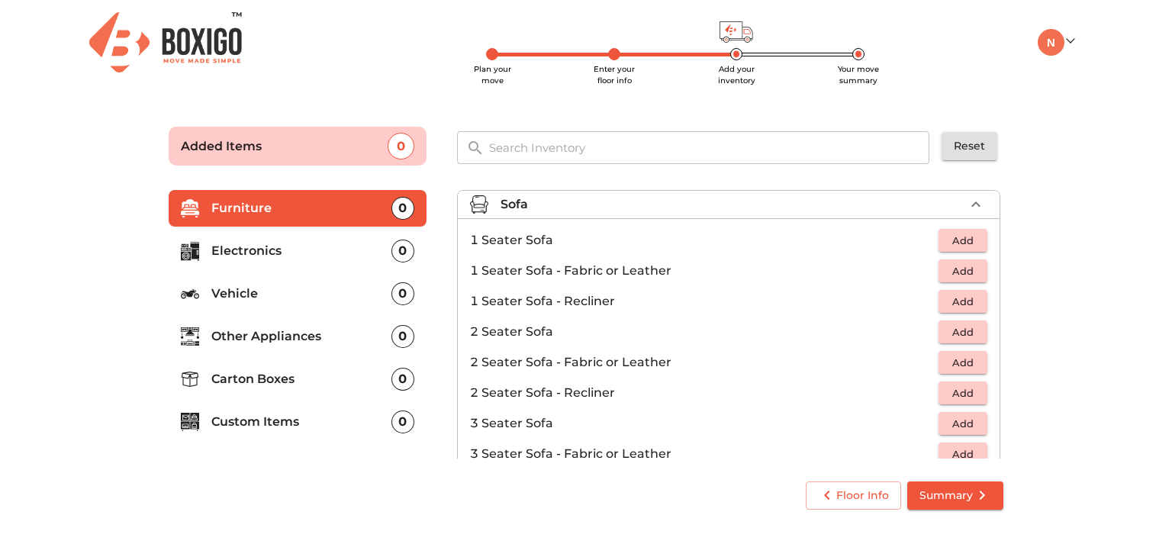
click at [950, 240] on span "Add" at bounding box center [963, 241] width 34 height 18
click at [969, 236] on icon "button" at bounding box center [975, 240] width 18 height 18
click at [958, 422] on span "Add" at bounding box center [963, 424] width 34 height 18
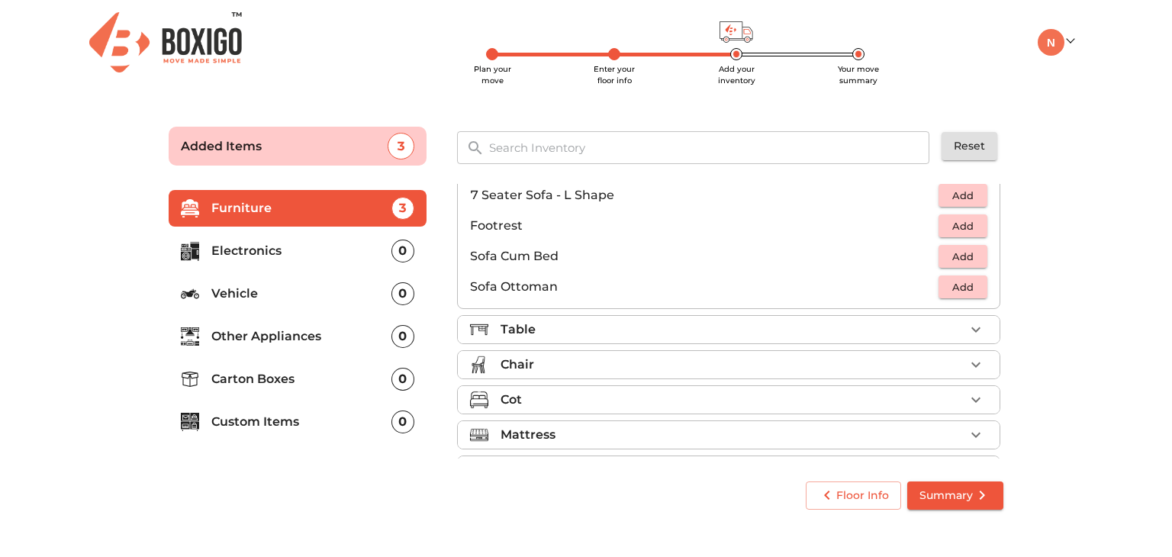
scroll to position [381, 0]
click at [936, 333] on div "Table" at bounding box center [732, 329] width 464 height 18
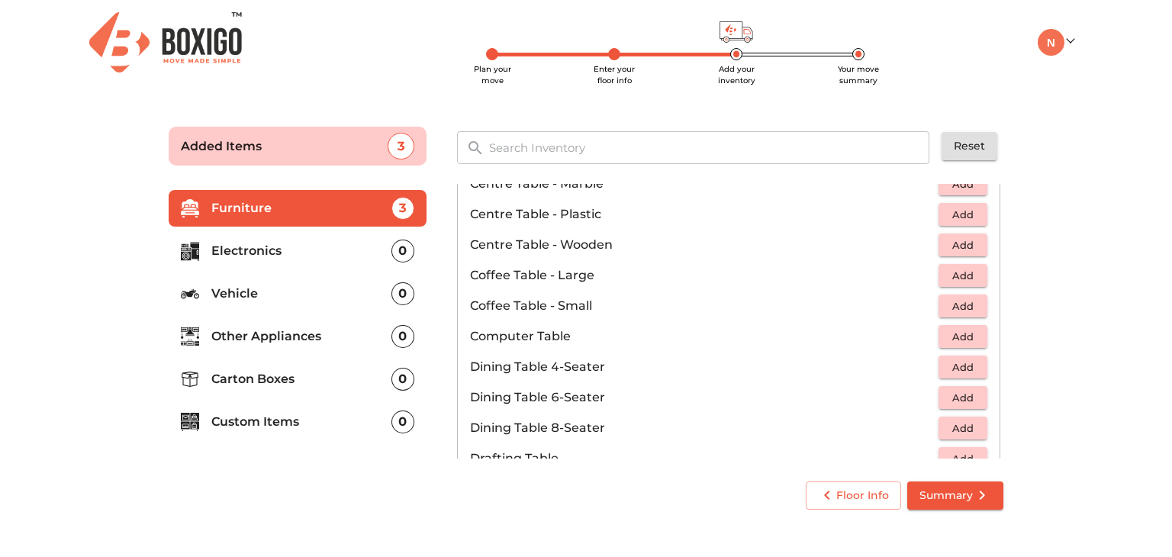
scroll to position [229, 0]
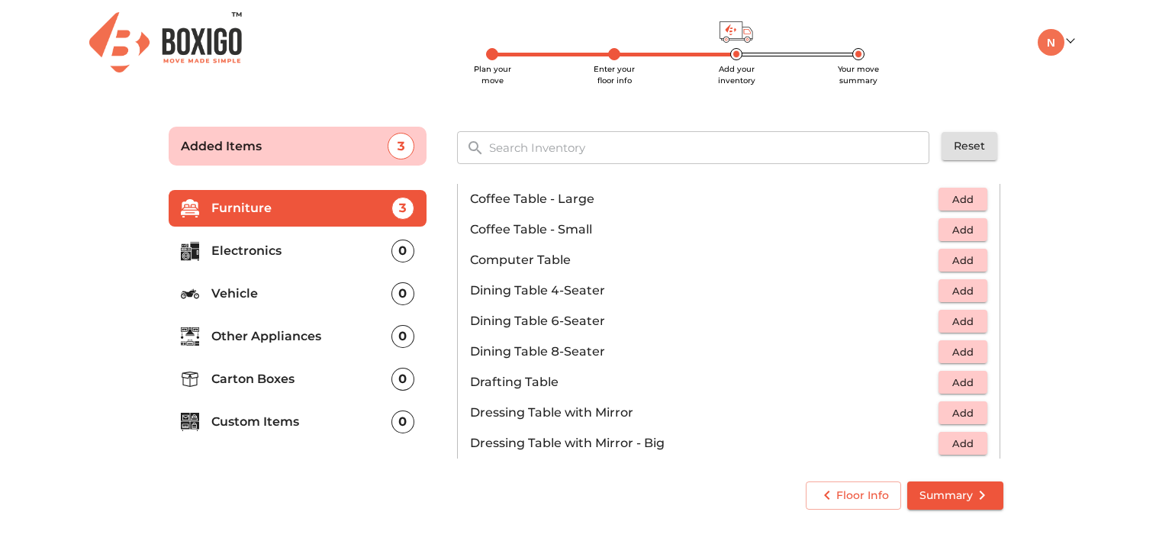
click at [957, 319] on span "Add" at bounding box center [963, 322] width 34 height 18
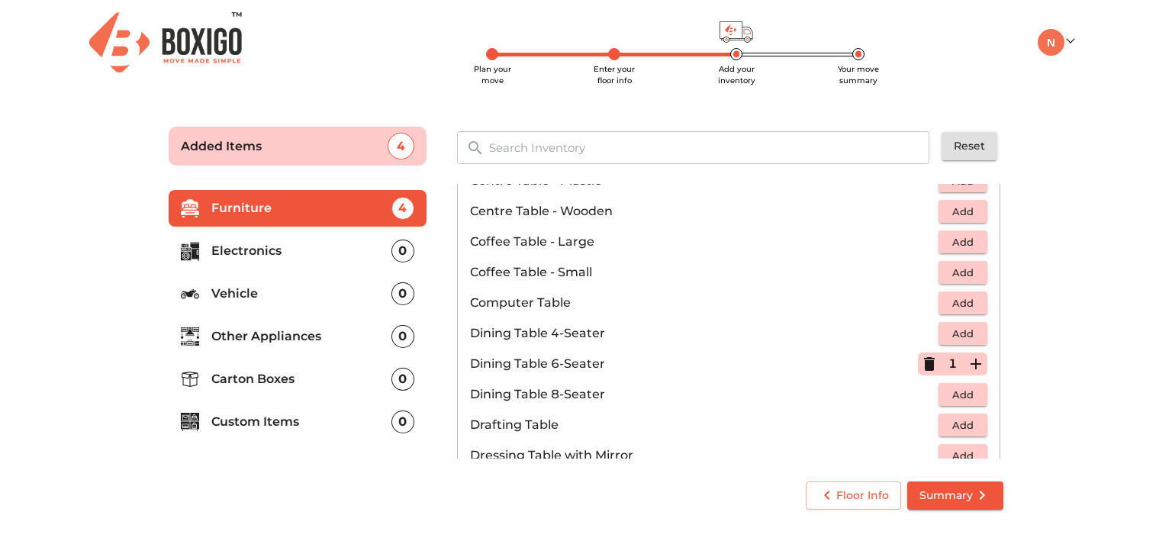
scroll to position [153, 0]
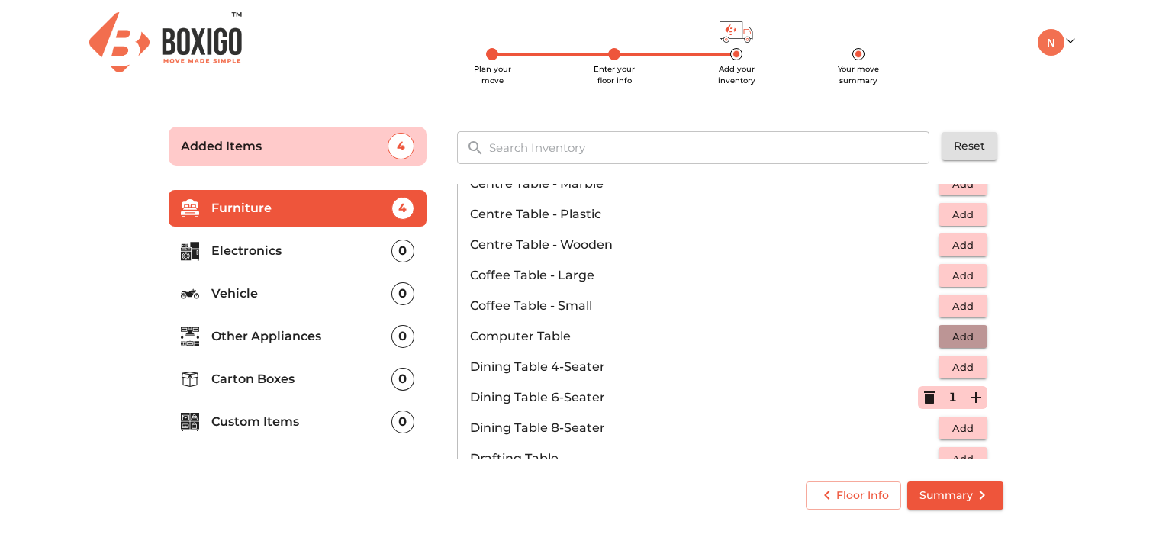
click at [953, 333] on span "Add" at bounding box center [963, 337] width 34 height 18
click at [946, 301] on span "Add" at bounding box center [963, 306] width 34 height 18
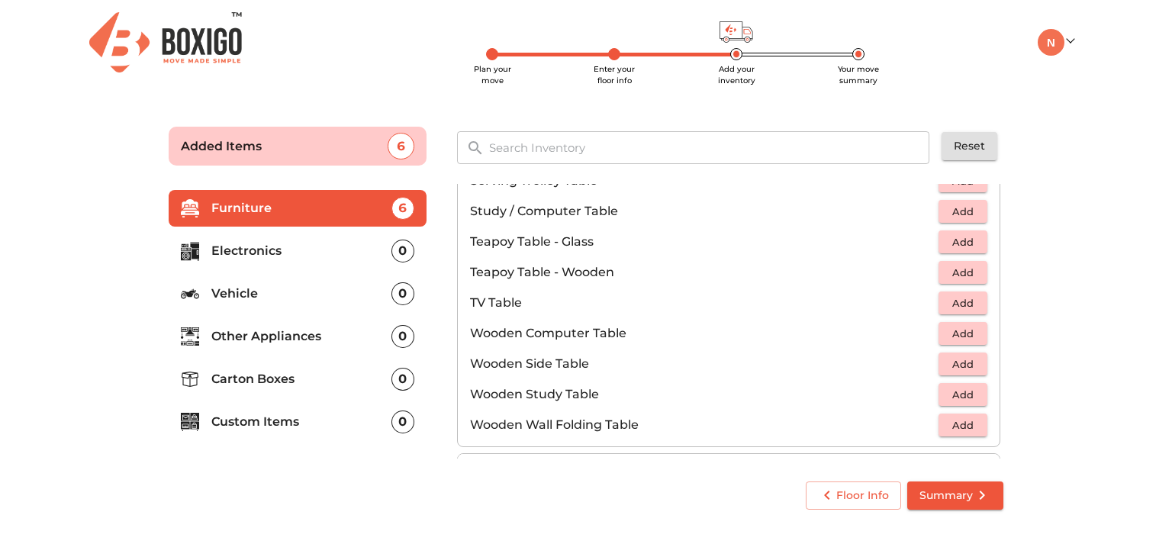
scroll to position [915, 0]
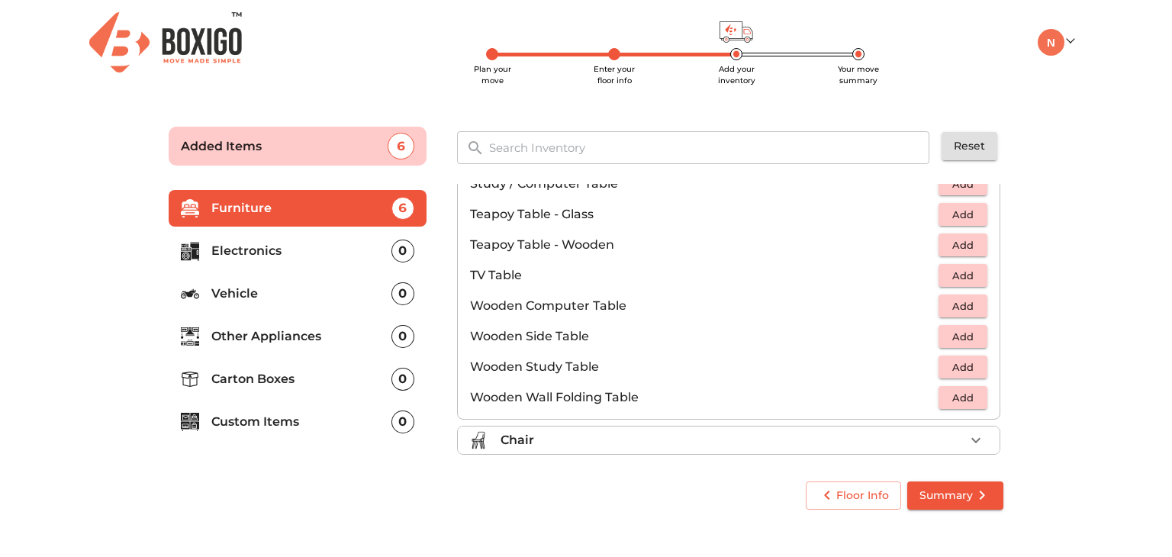
click at [858, 440] on div "Chair" at bounding box center [732, 440] width 464 height 18
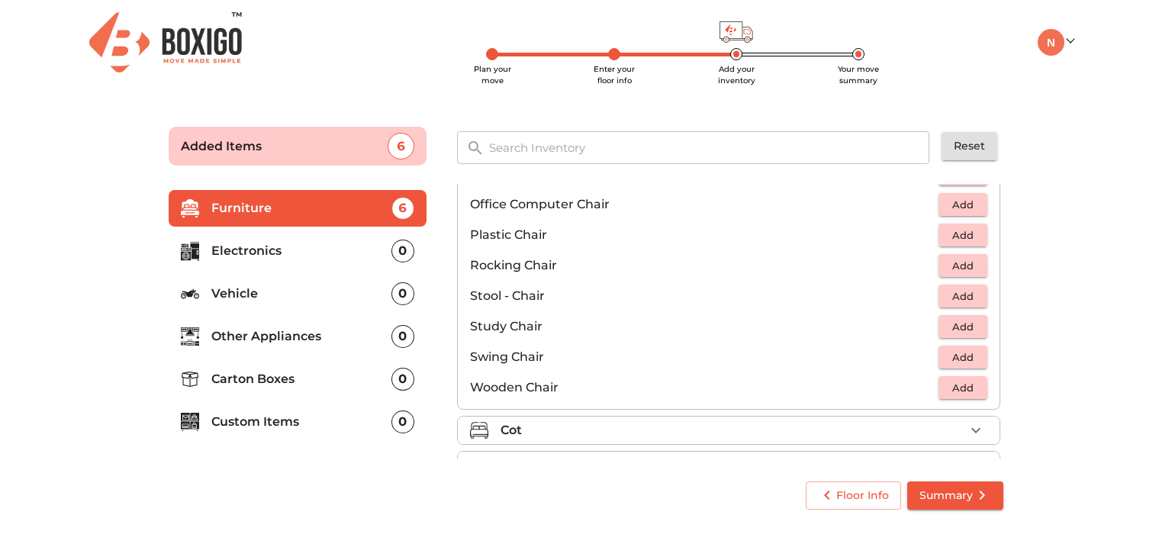
scroll to position [534, 0]
click at [958, 385] on span "Add" at bounding box center [963, 387] width 34 height 18
click at [970, 385] on icon "button" at bounding box center [975, 386] width 11 height 11
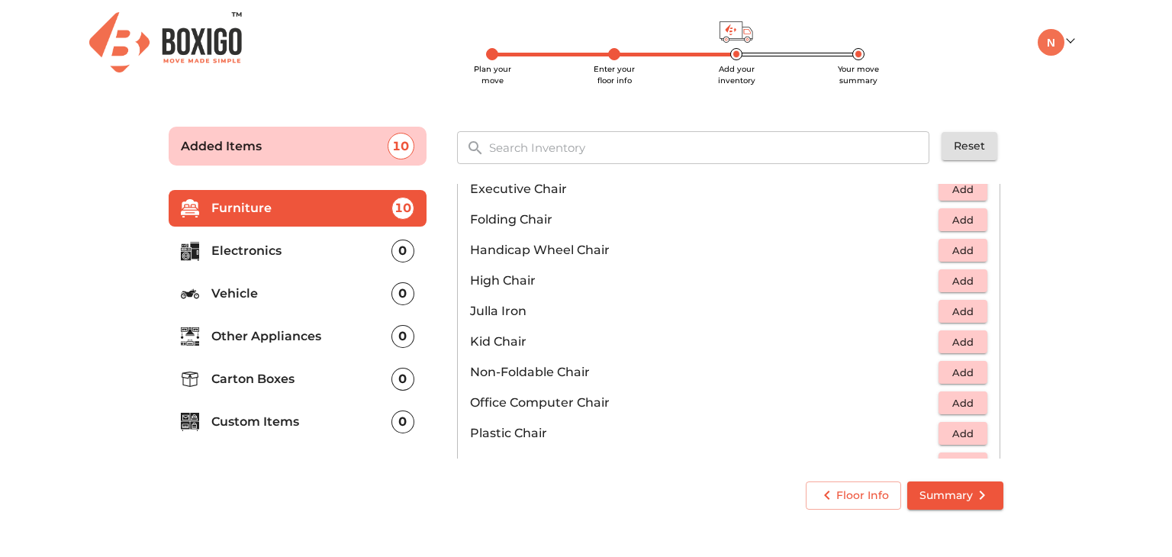
scroll to position [381, 0]
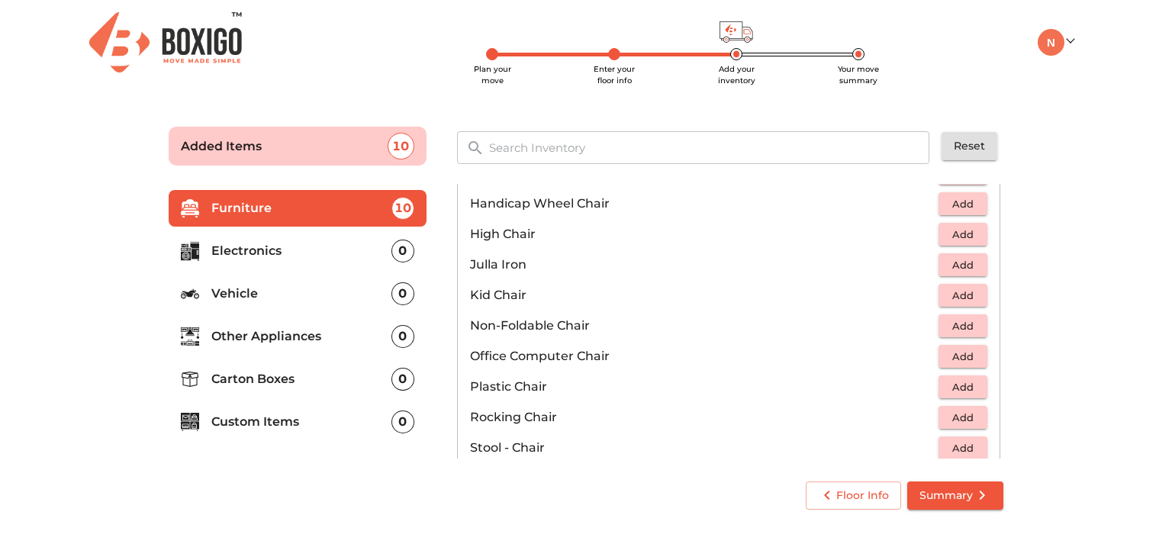
click at [957, 352] on span "Add" at bounding box center [963, 357] width 34 height 18
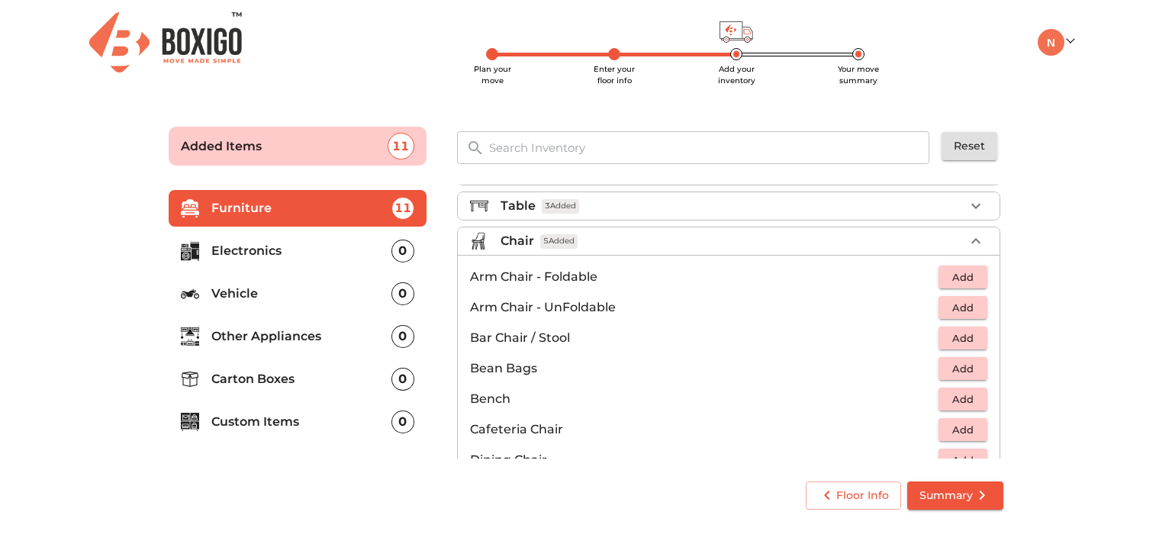
scroll to position [0, 0]
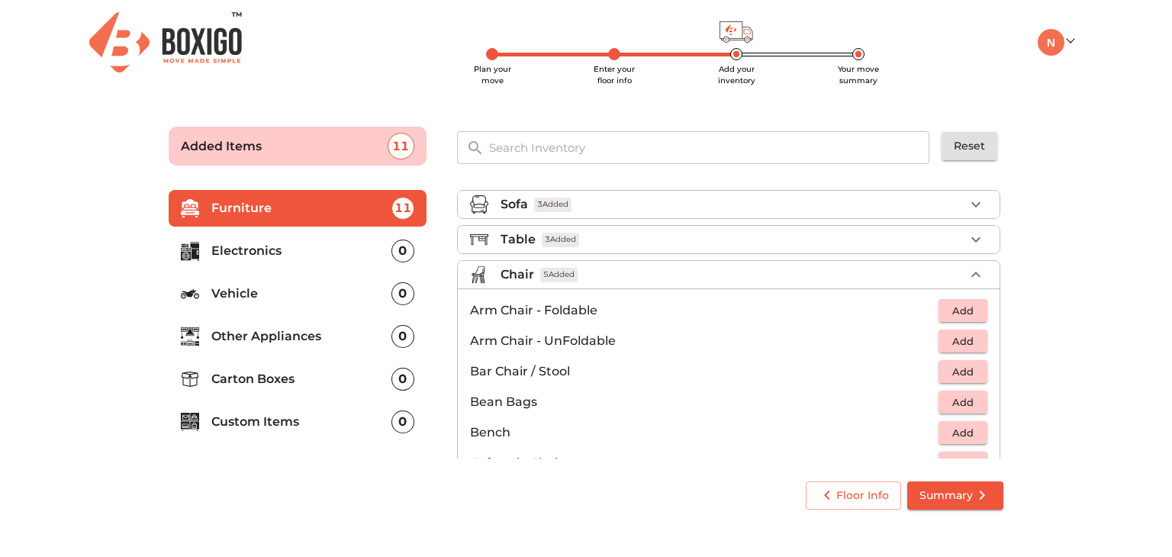
click at [946, 346] on span "Add" at bounding box center [963, 342] width 34 height 18
click at [948, 346] on p "1" at bounding box center [952, 341] width 8 height 18
click at [970, 339] on icon "button" at bounding box center [975, 341] width 11 height 11
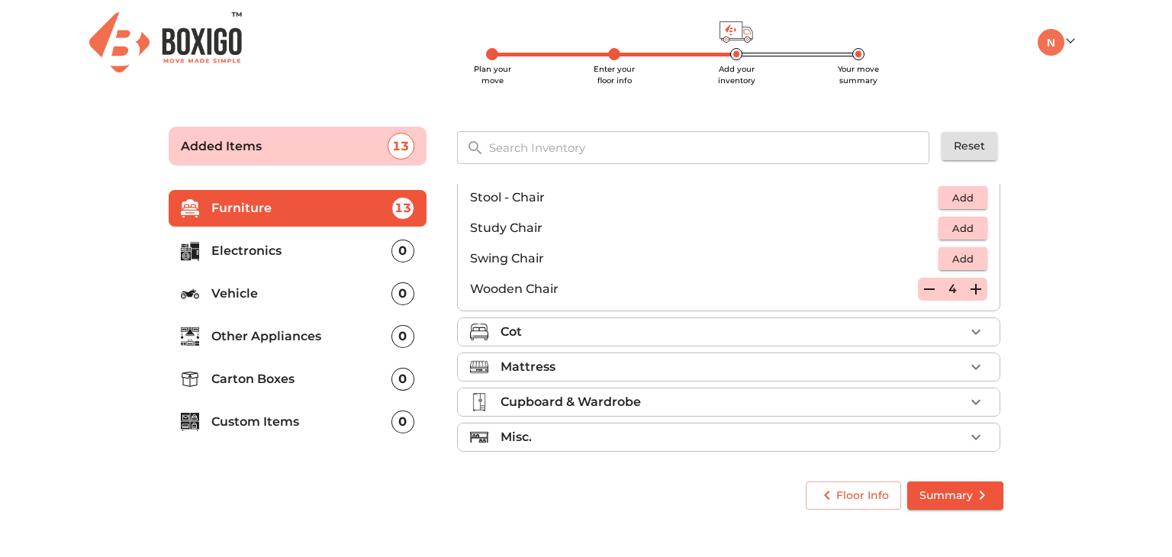
scroll to position [635, 0]
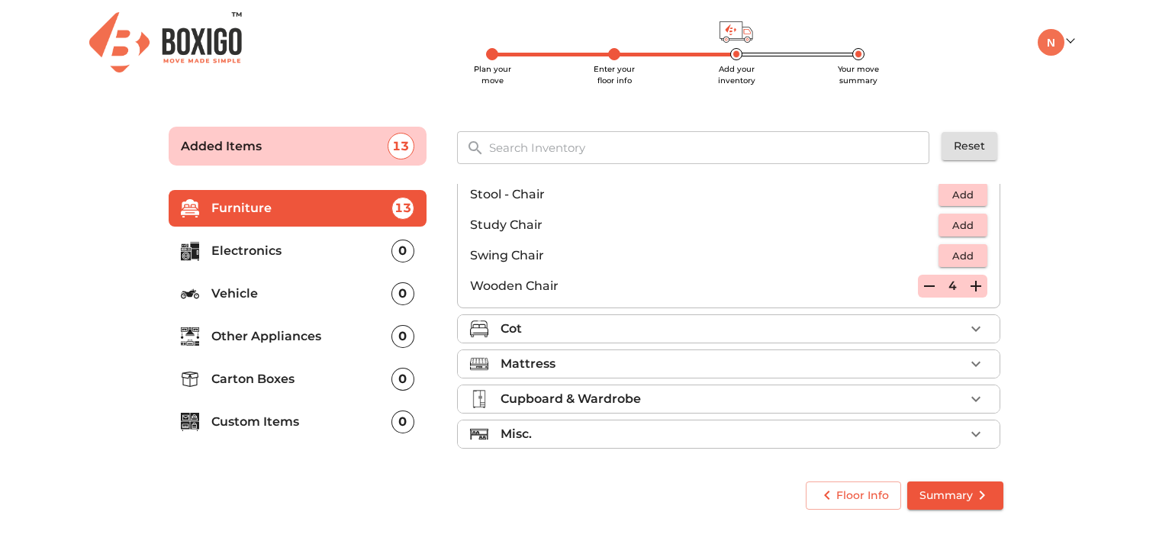
click at [841, 329] on div "Cot" at bounding box center [732, 329] width 464 height 18
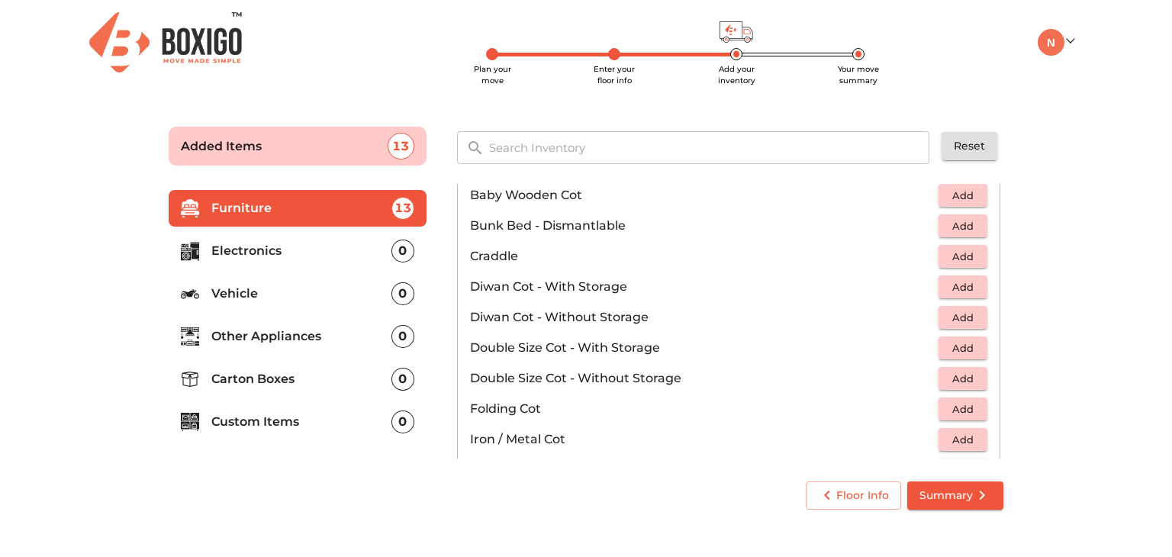
scroll to position [185, 0]
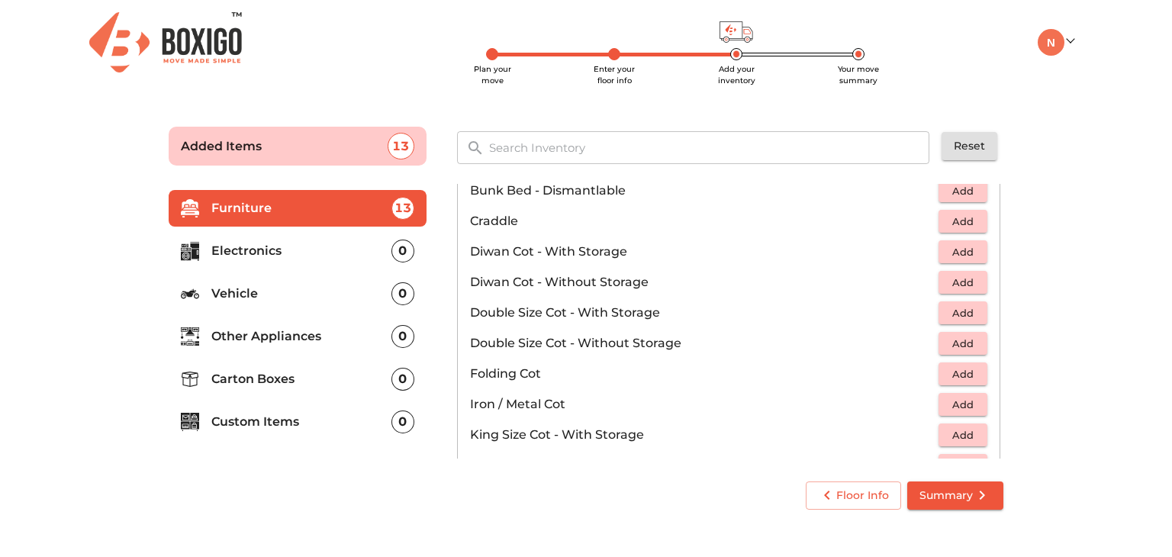
click at [953, 342] on span "Add" at bounding box center [963, 344] width 34 height 18
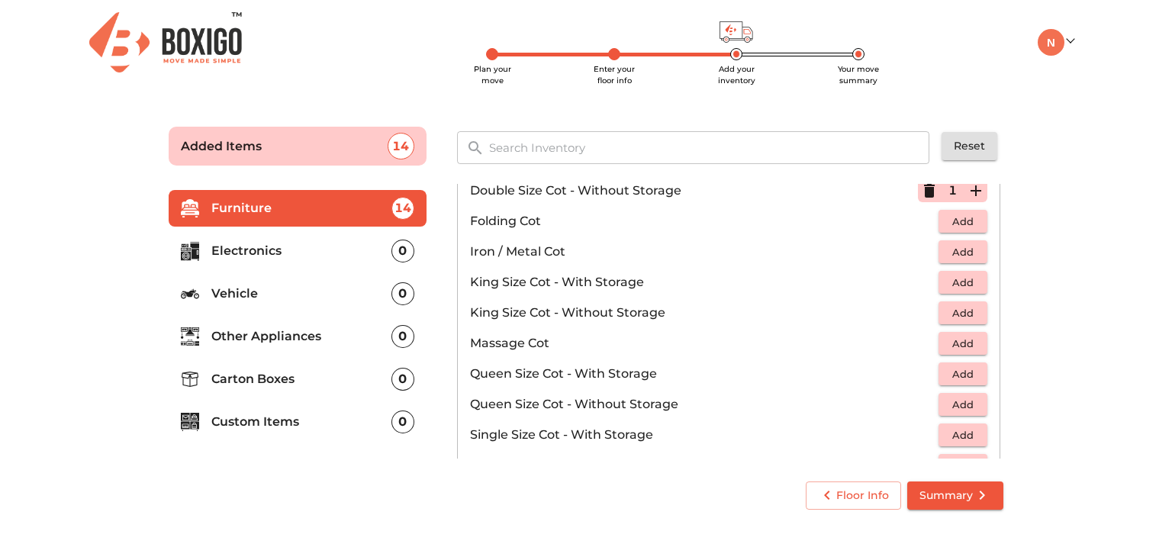
scroll to position [414, 0]
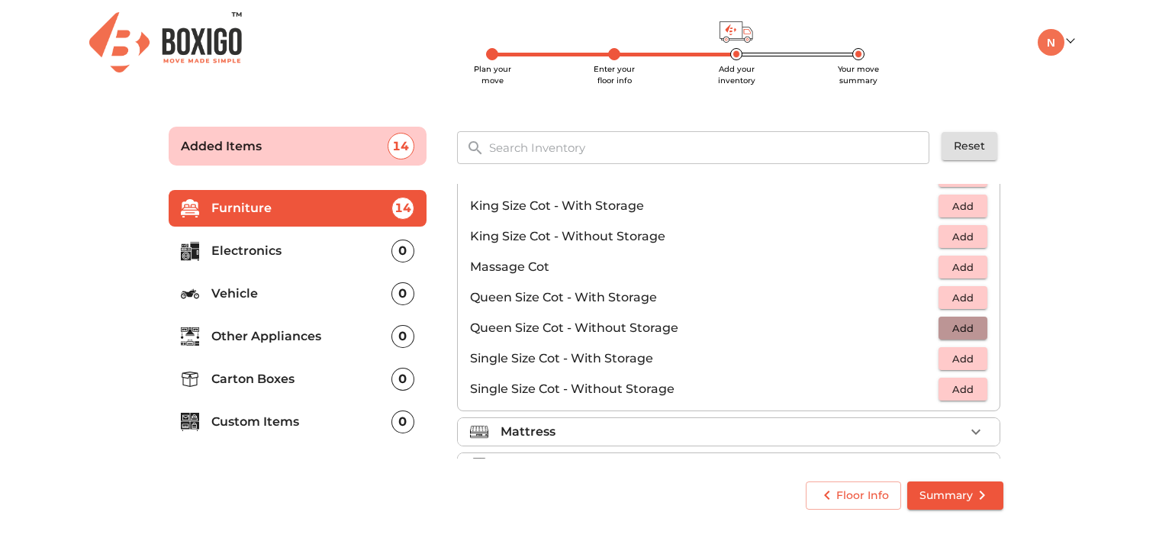
click at [955, 330] on span "Add" at bounding box center [963, 329] width 34 height 18
click at [924, 323] on icon "button" at bounding box center [929, 328] width 11 height 14
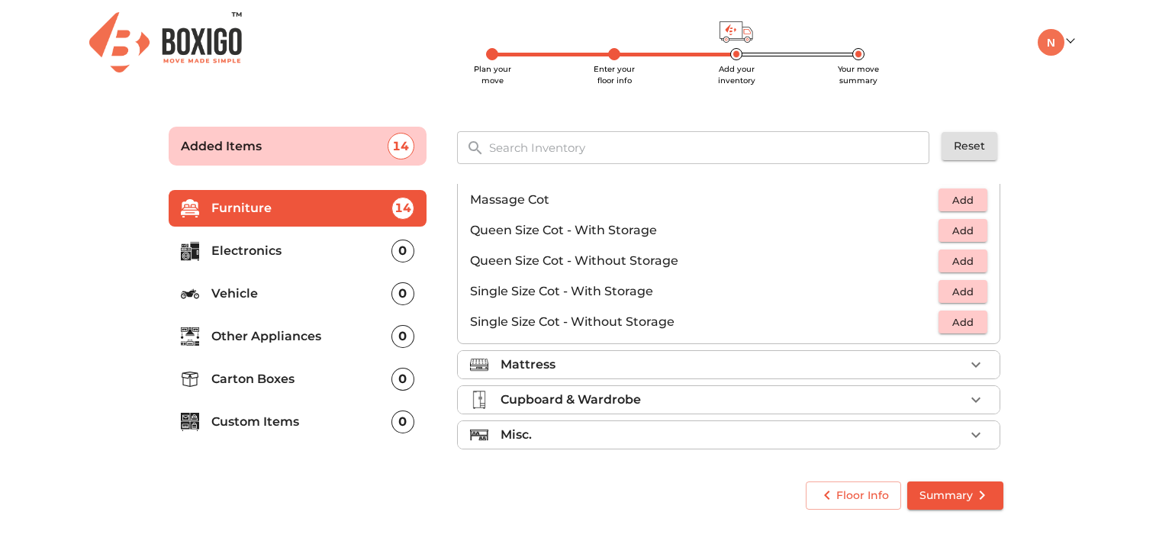
scroll to position [482, 0]
click at [860, 397] on div "Cupboard & Wardrobe" at bounding box center [732, 399] width 464 height 18
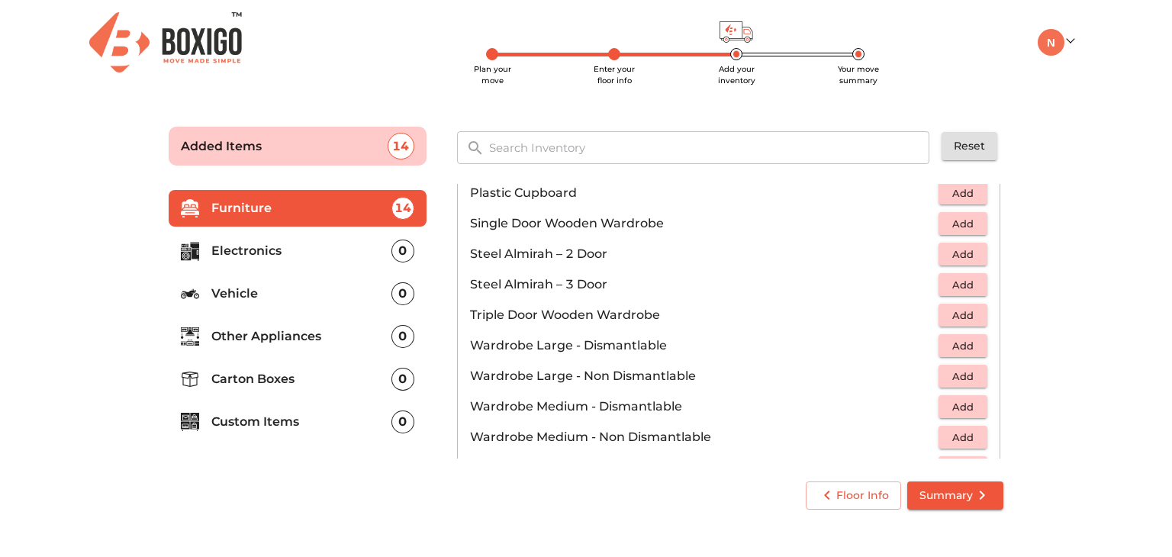
scroll to position [360, 0]
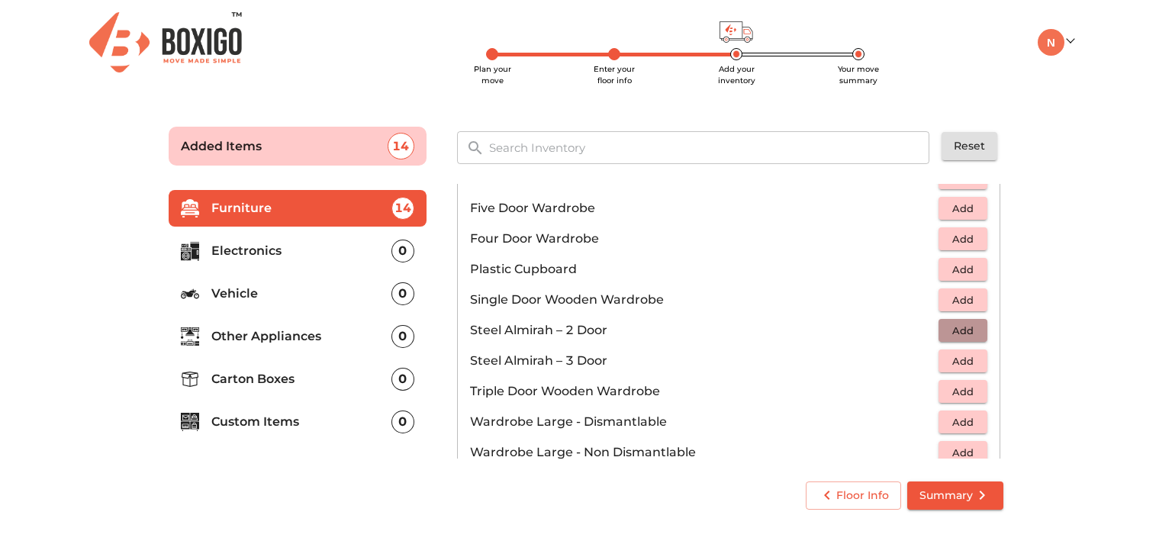
click at [946, 326] on span "Add" at bounding box center [963, 331] width 34 height 18
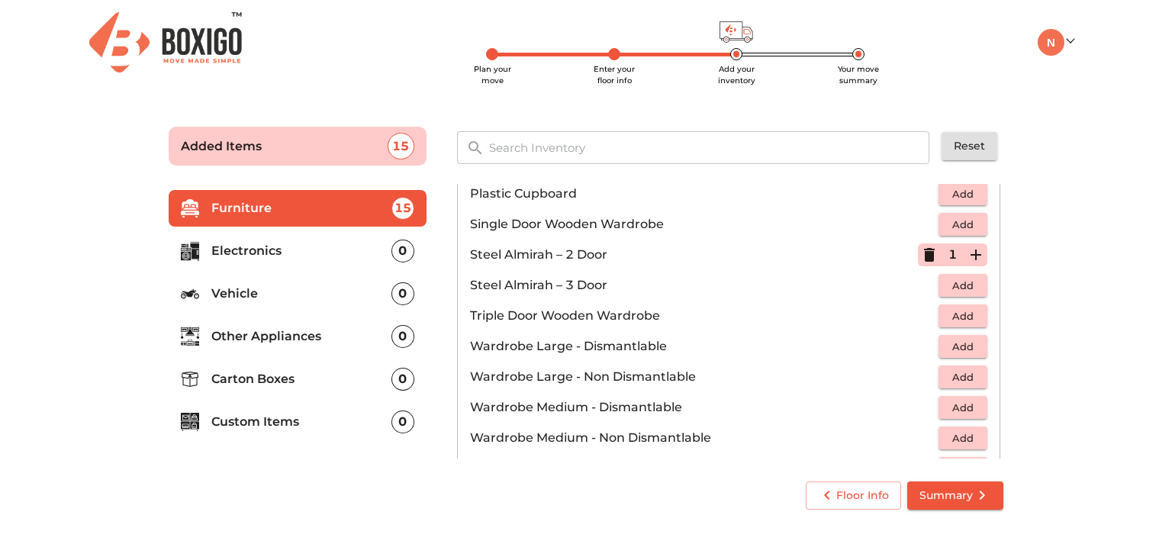
scroll to position [513, 0]
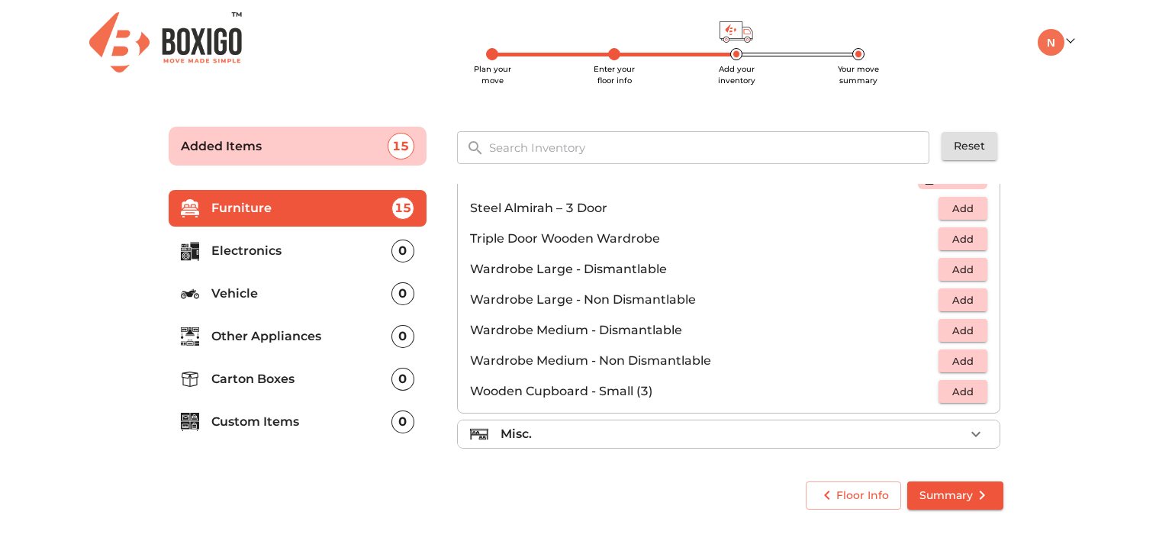
click at [679, 433] on div "Misc." at bounding box center [732, 434] width 464 height 18
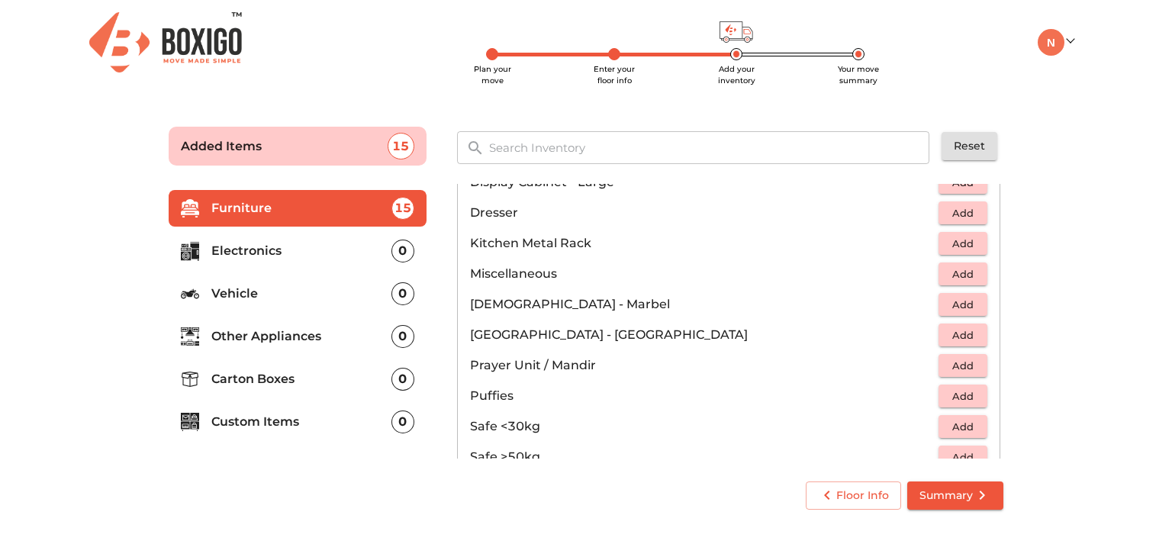
click at [950, 334] on span "Add" at bounding box center [963, 335] width 34 height 18
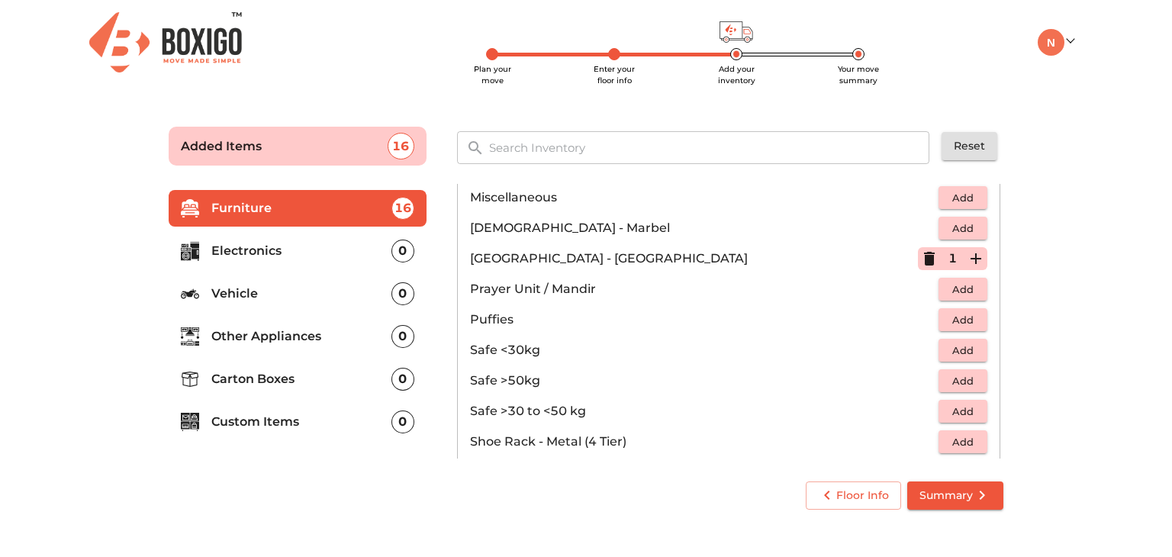
scroll to position [665, 0]
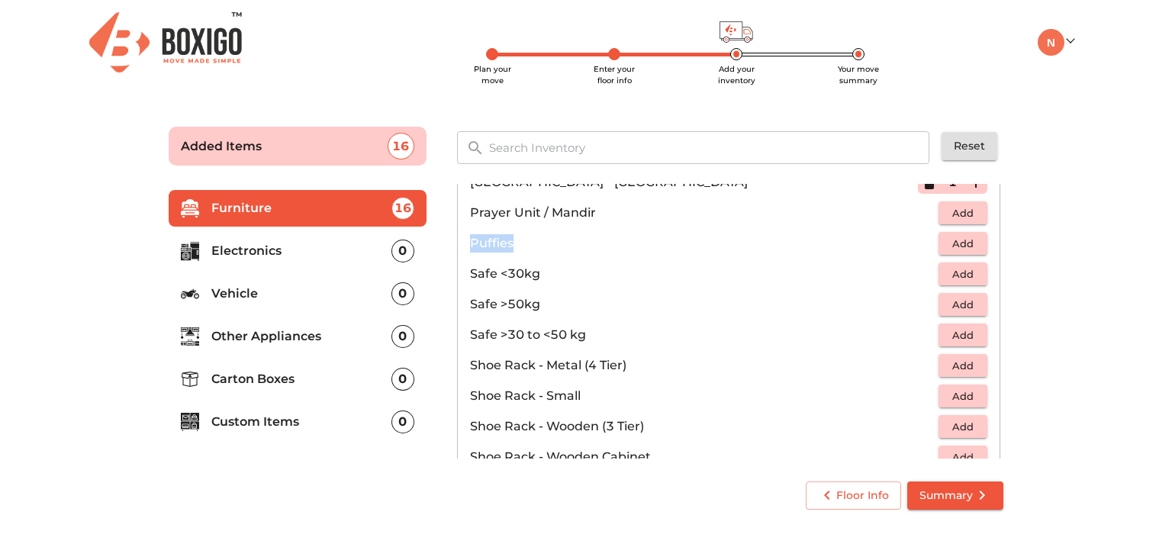
drag, startPoint x: 527, startPoint y: 240, endPoint x: 471, endPoint y: 254, distance: 57.5
click at [453, 245] on div "Sofa 3 Added Table 3 Added Chair 7 Added Cot 1 Added Mattress Cupboard & Wardro…" at bounding box center [730, 321] width 558 height 287
copy p "Puffies"
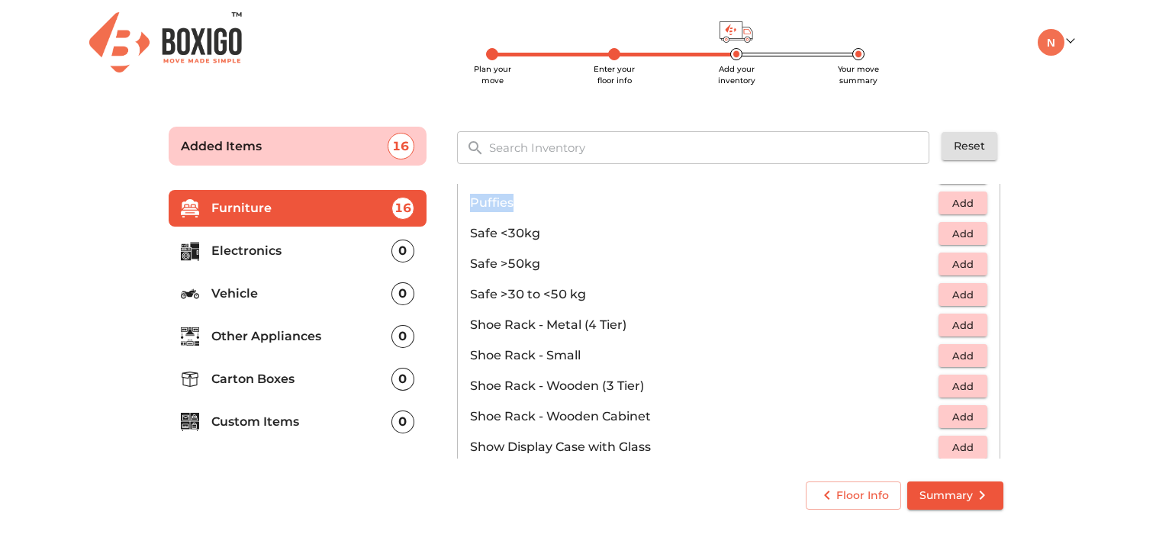
scroll to position [741, 0]
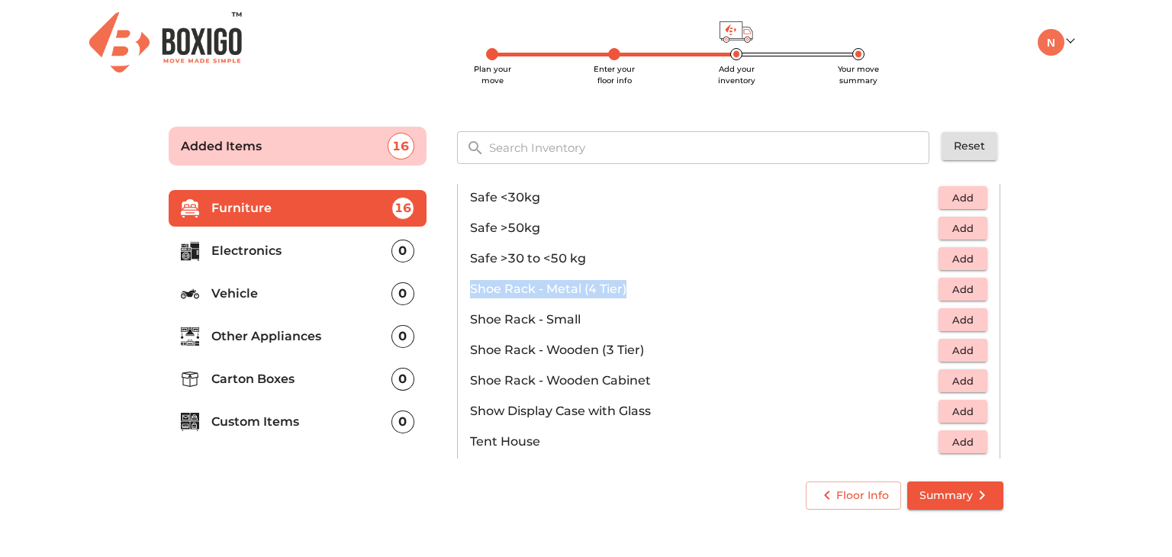
drag, startPoint x: 635, startPoint y: 281, endPoint x: 470, endPoint y: 275, distance: 164.9
click at [470, 275] on li "Shoe Rack - Metal (4 Tier) Add" at bounding box center [729, 289] width 542 height 31
copy p "Shoe Rack - Metal (4 Tier)"
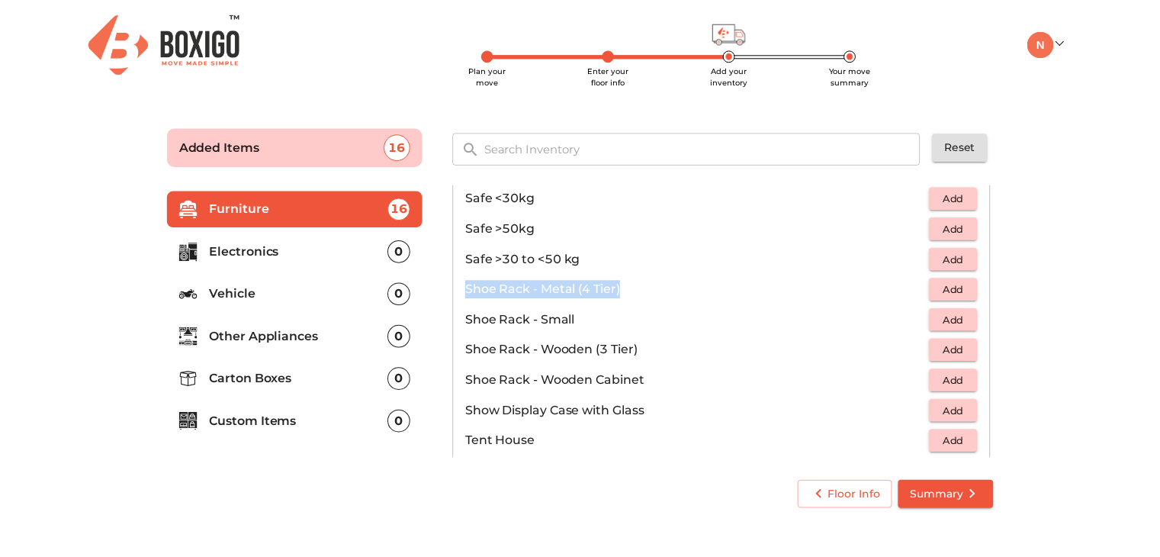
scroll to position [818, 0]
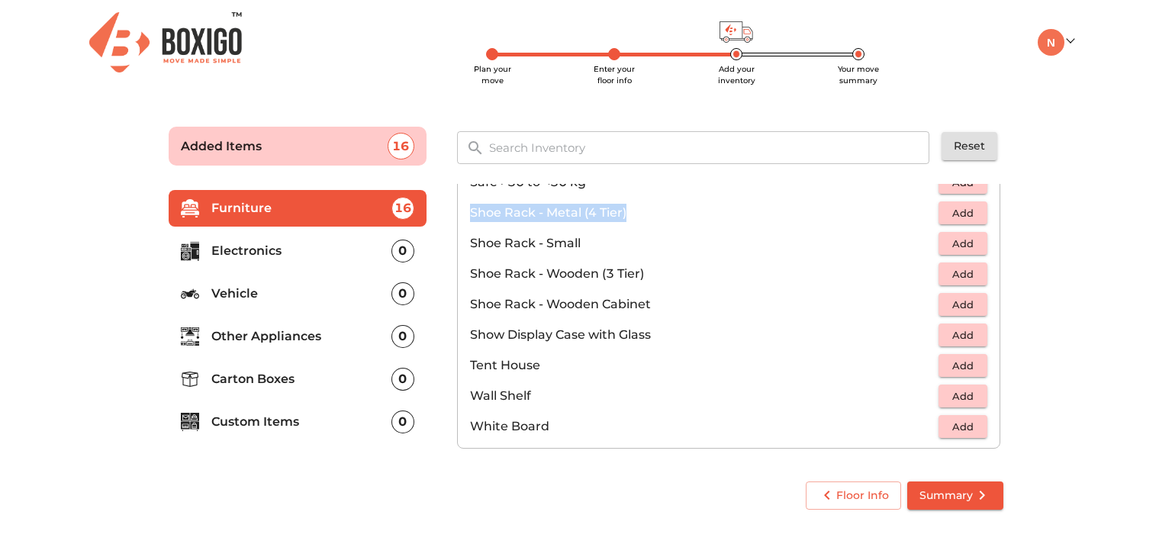
click at [957, 299] on span "Add" at bounding box center [963, 305] width 34 height 18
click at [946, 492] on span "Summary" at bounding box center [955, 495] width 72 height 19
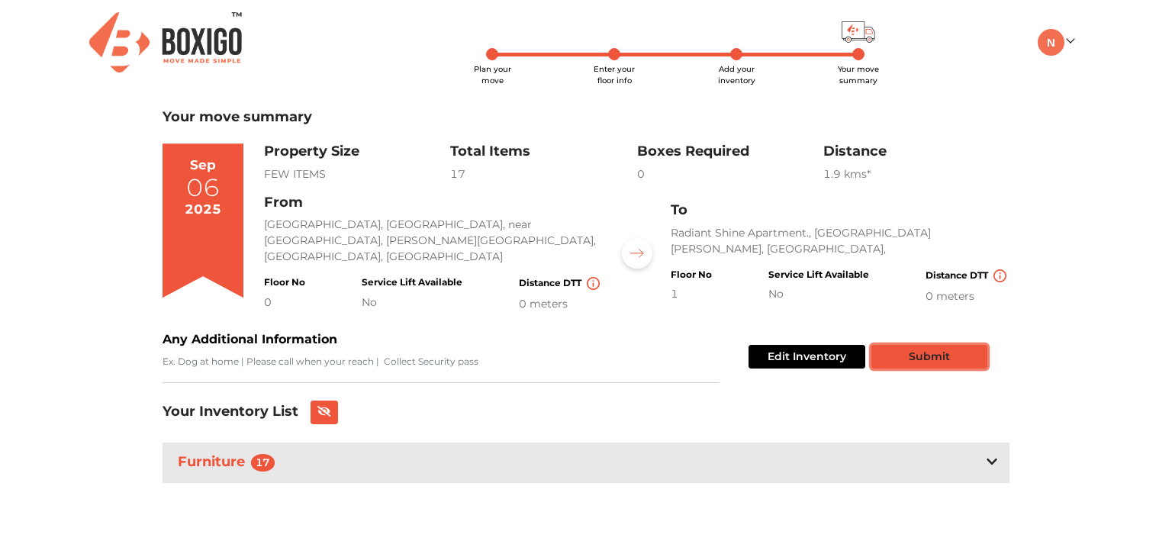
click at [928, 354] on button "Submit" at bounding box center [929, 357] width 116 height 24
